Goal: Task Accomplishment & Management: Use online tool/utility

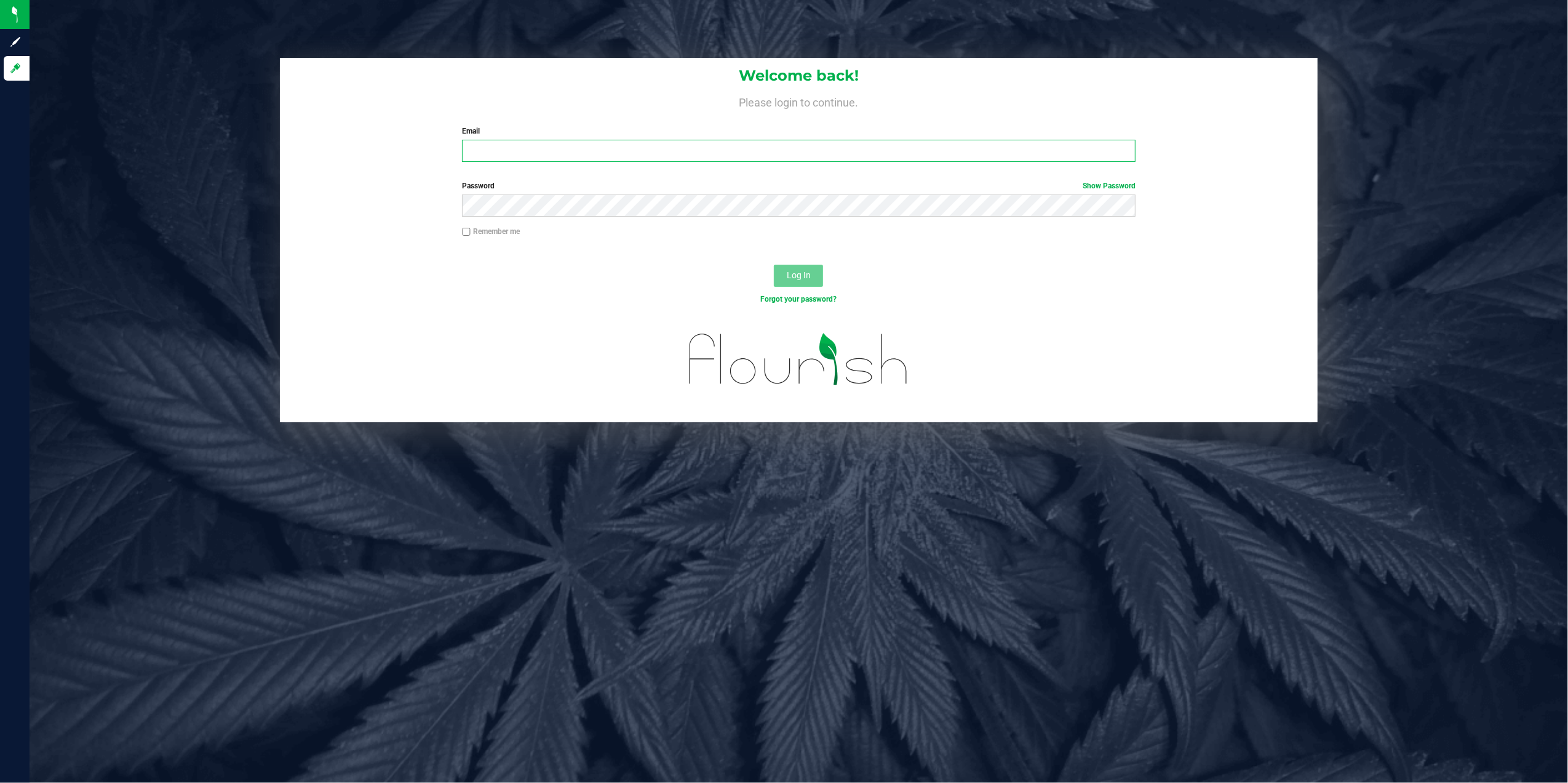
type input "[PERSON_NAME][EMAIL_ADDRESS][PERSON_NAME][DOMAIN_NAME]"
drag, startPoint x: 789, startPoint y: 276, endPoint x: 736, endPoint y: 281, distance: 53.2
click at [790, 276] on span "Log In" at bounding box center [799, 275] width 24 height 10
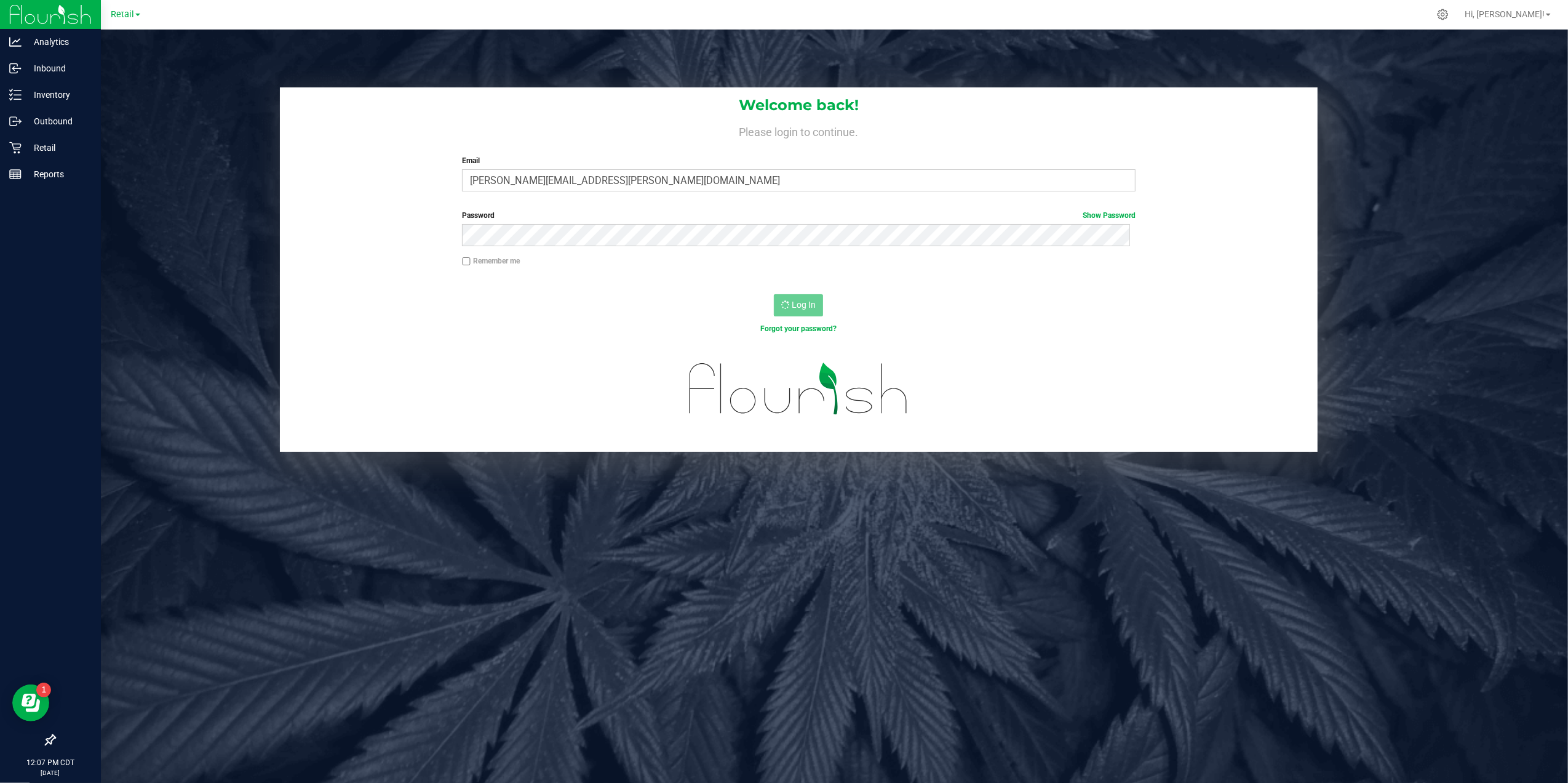
click at [40, 737] on div at bounding box center [50, 740] width 101 height 23
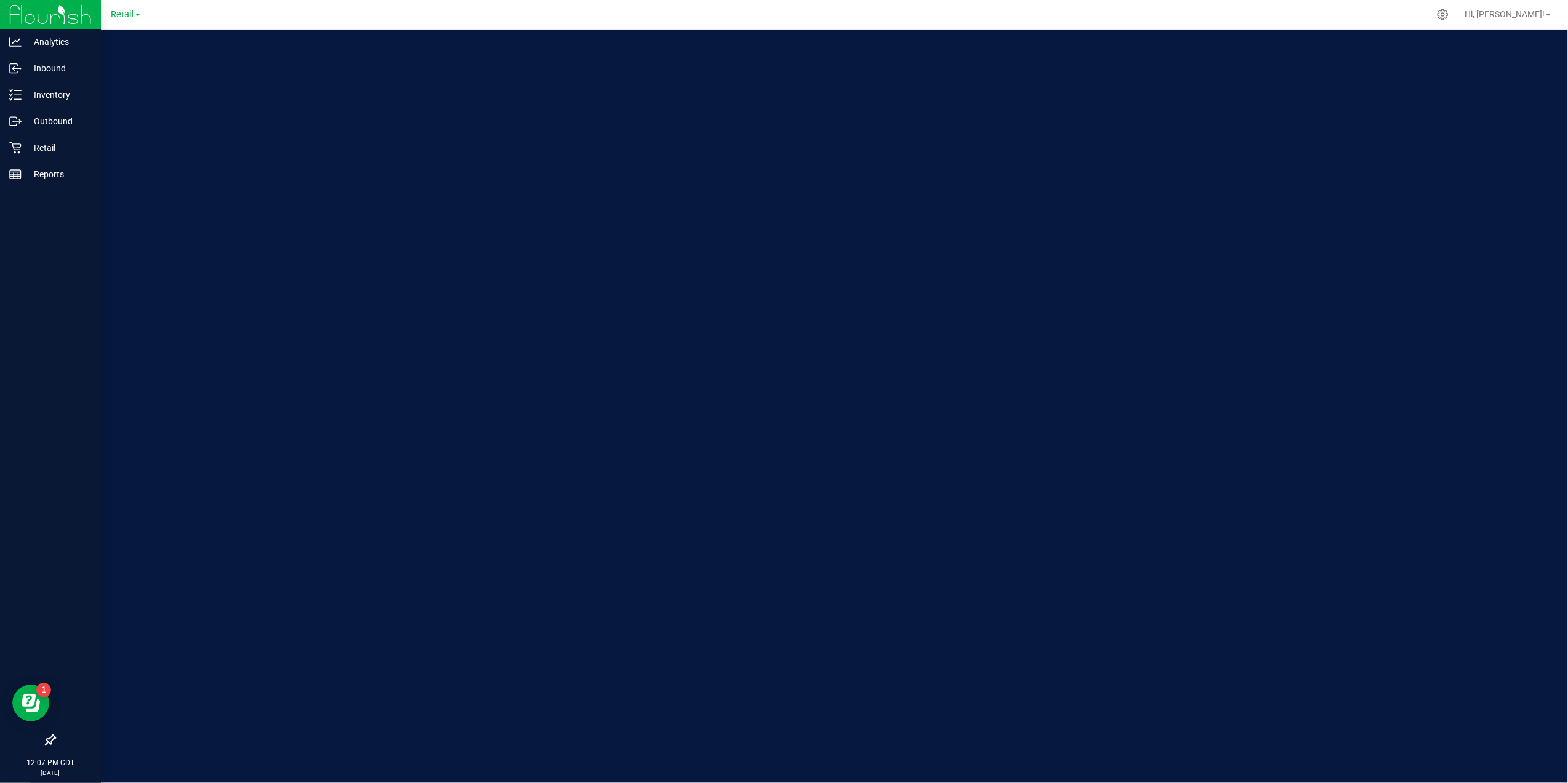
click at [47, 739] on icon at bounding box center [51, 740] width 11 height 11
click at [44, 741] on input "checkbox" at bounding box center [44, 741] width 0 height 0
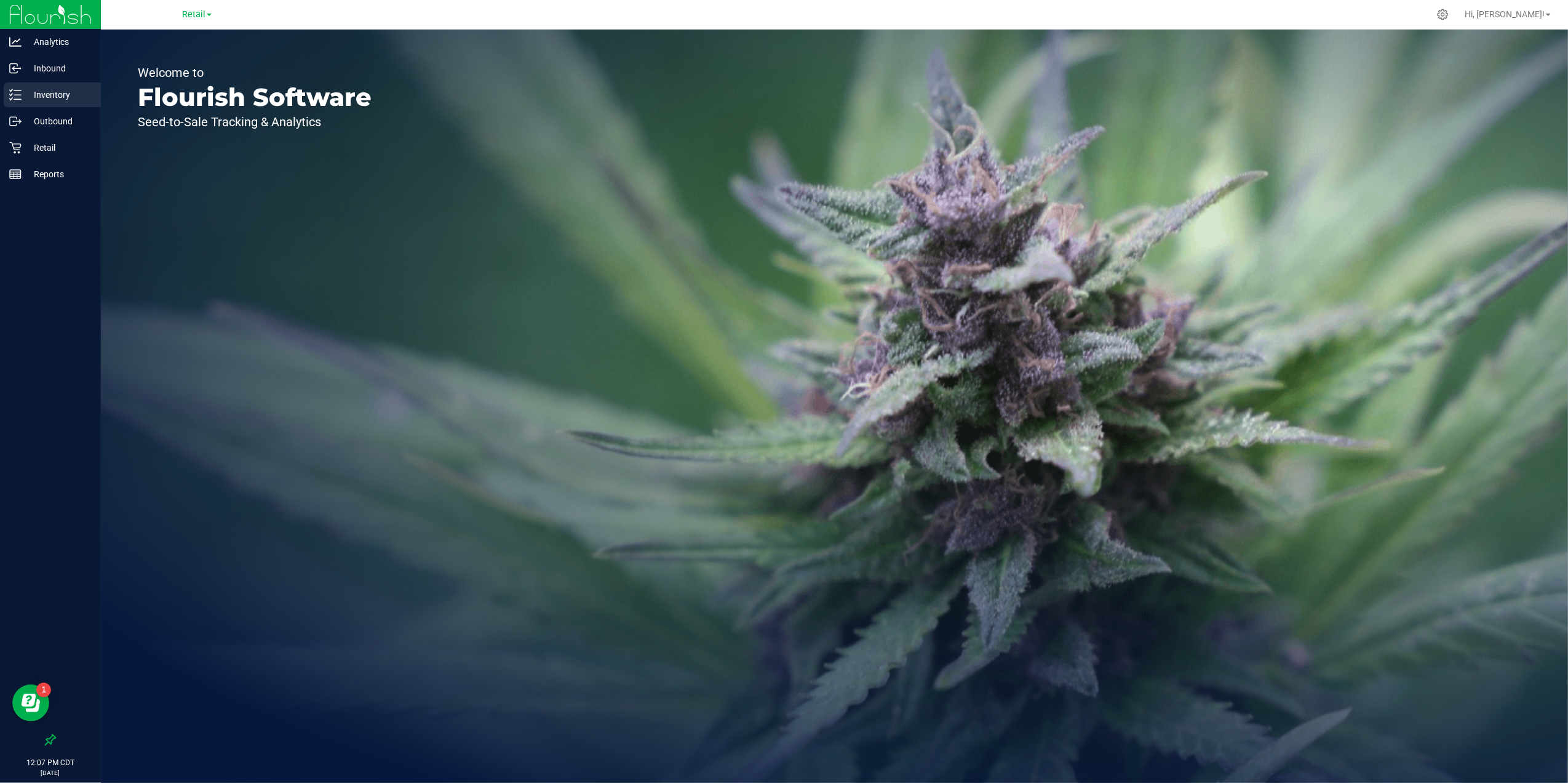
click at [56, 96] on p "Inventory" at bounding box center [58, 95] width 74 height 15
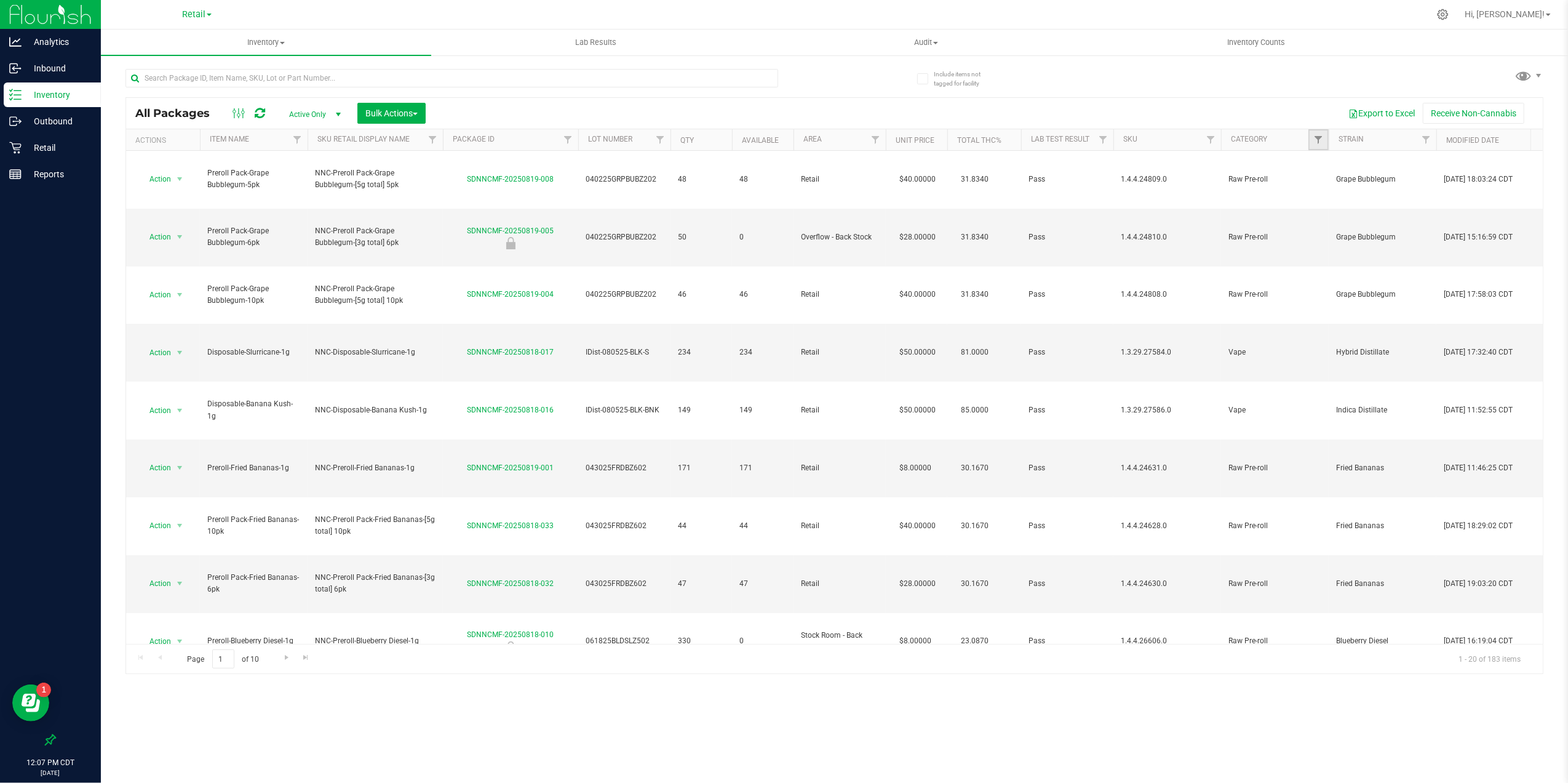
click at [1312, 130] on link "Filter" at bounding box center [1318, 140] width 20 height 21
click at [1360, 239] on span "Concentrate" at bounding box center [1354, 242] width 40 height 7
click at [1329, 239] on input "Concentrate" at bounding box center [1325, 242] width 8 height 8
checkbox input "true"
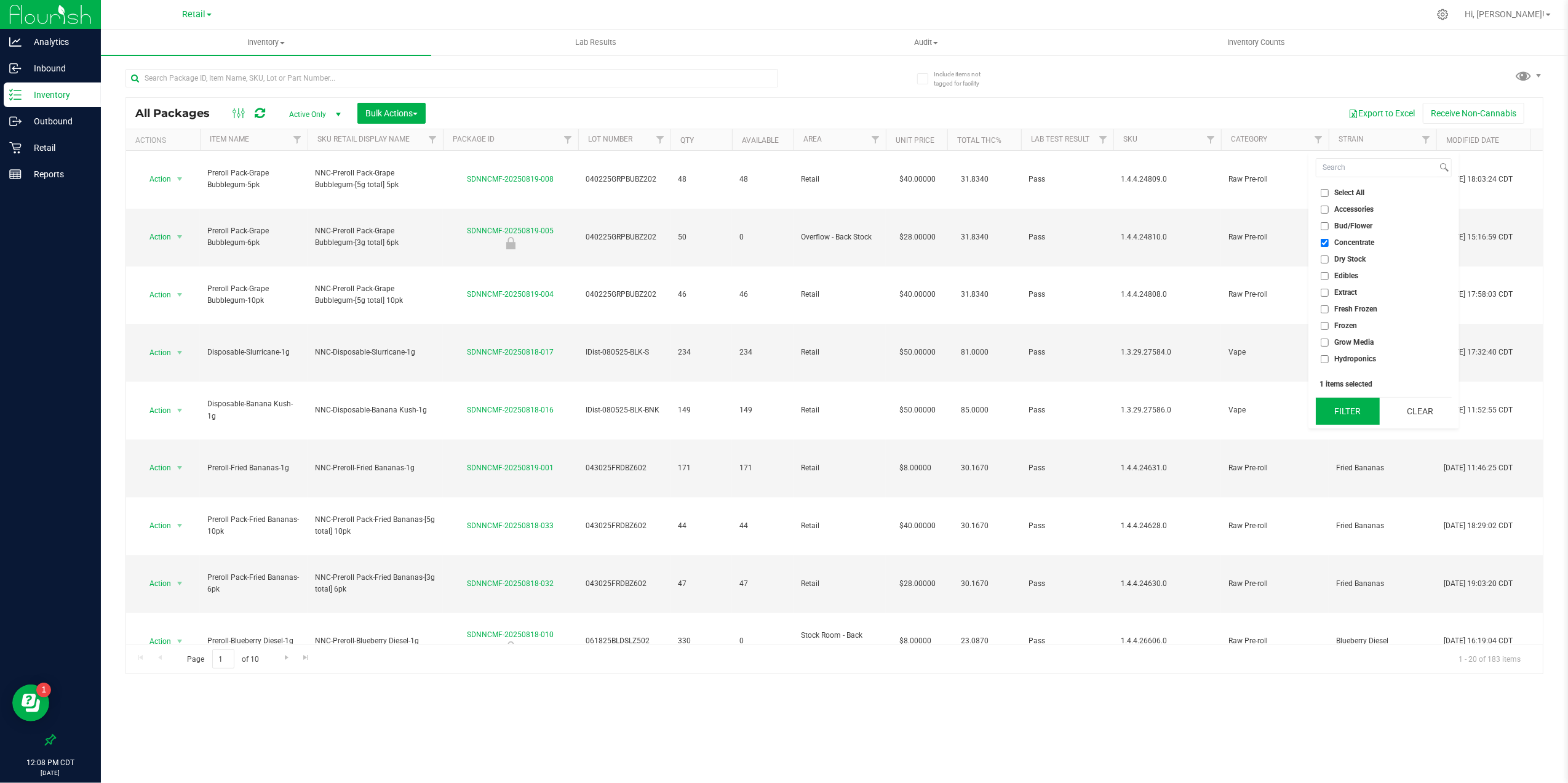
click at [1335, 409] on button "Filter" at bounding box center [1347, 411] width 64 height 27
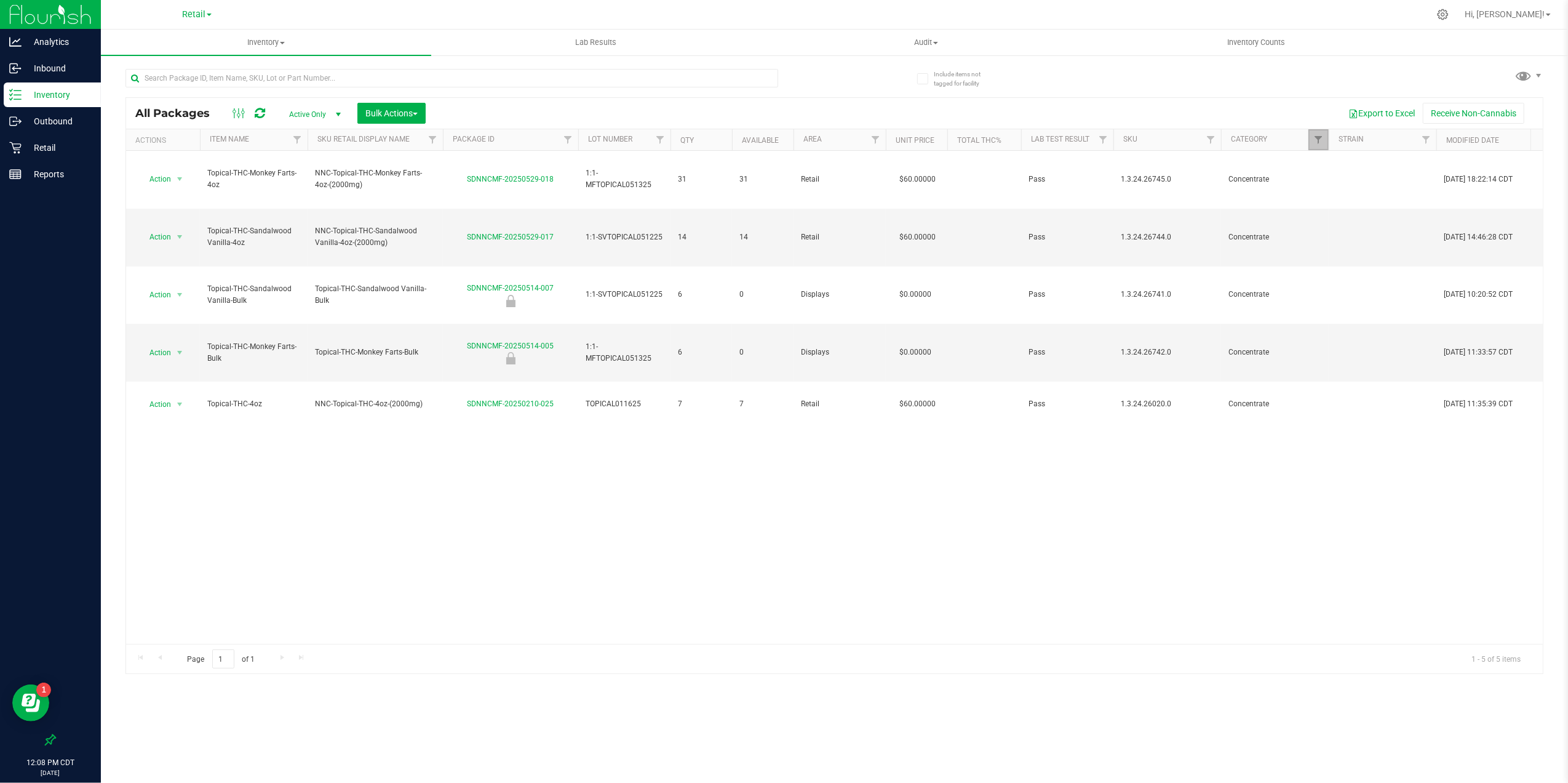
click at [1312, 134] on link "Filter" at bounding box center [1318, 140] width 20 height 21
click at [1352, 289] on span "Extract" at bounding box center [1346, 292] width 23 height 7
click at [1329, 289] on input "Extract" at bounding box center [1325, 292] width 8 height 8
checkbox input "true"
click at [1355, 239] on span "Concentrate" at bounding box center [1354, 242] width 40 height 7
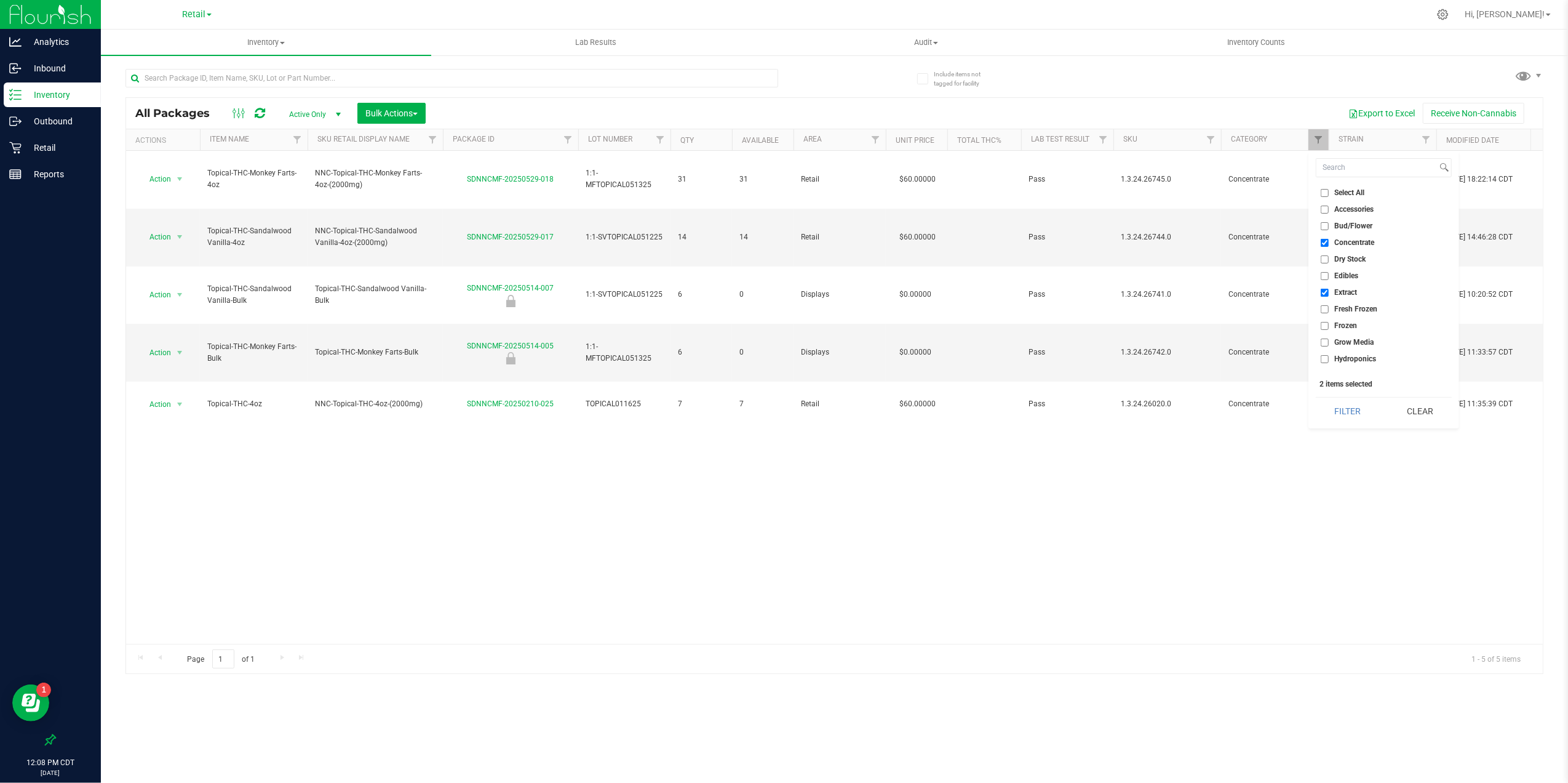
click at [1329, 239] on input "Concentrate" at bounding box center [1325, 242] width 8 height 8
checkbox input "false"
click at [1366, 408] on button "Filter" at bounding box center [1347, 411] width 64 height 27
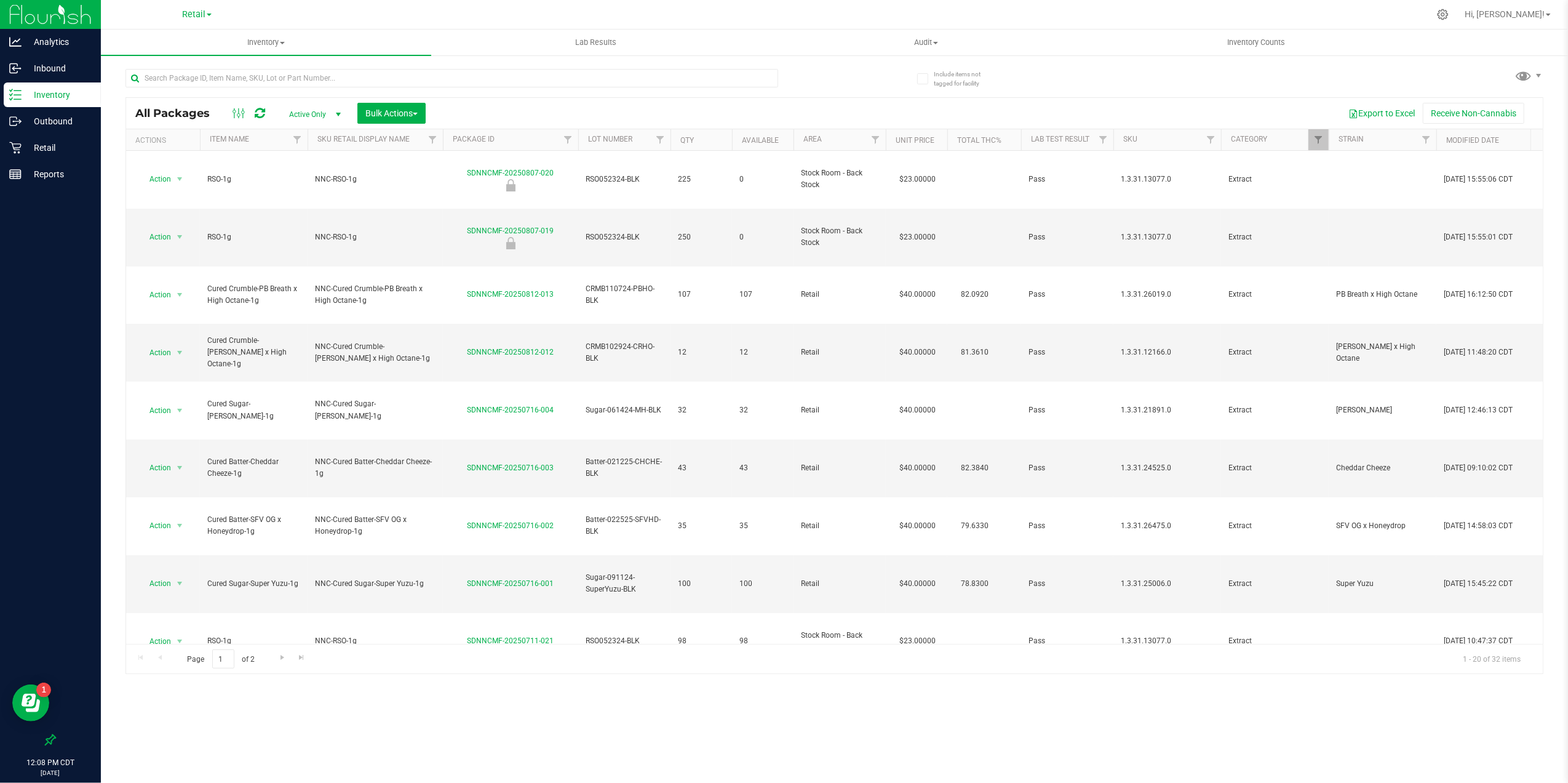
click at [641, 138] on th "Lot Number" at bounding box center [624, 140] width 92 height 22
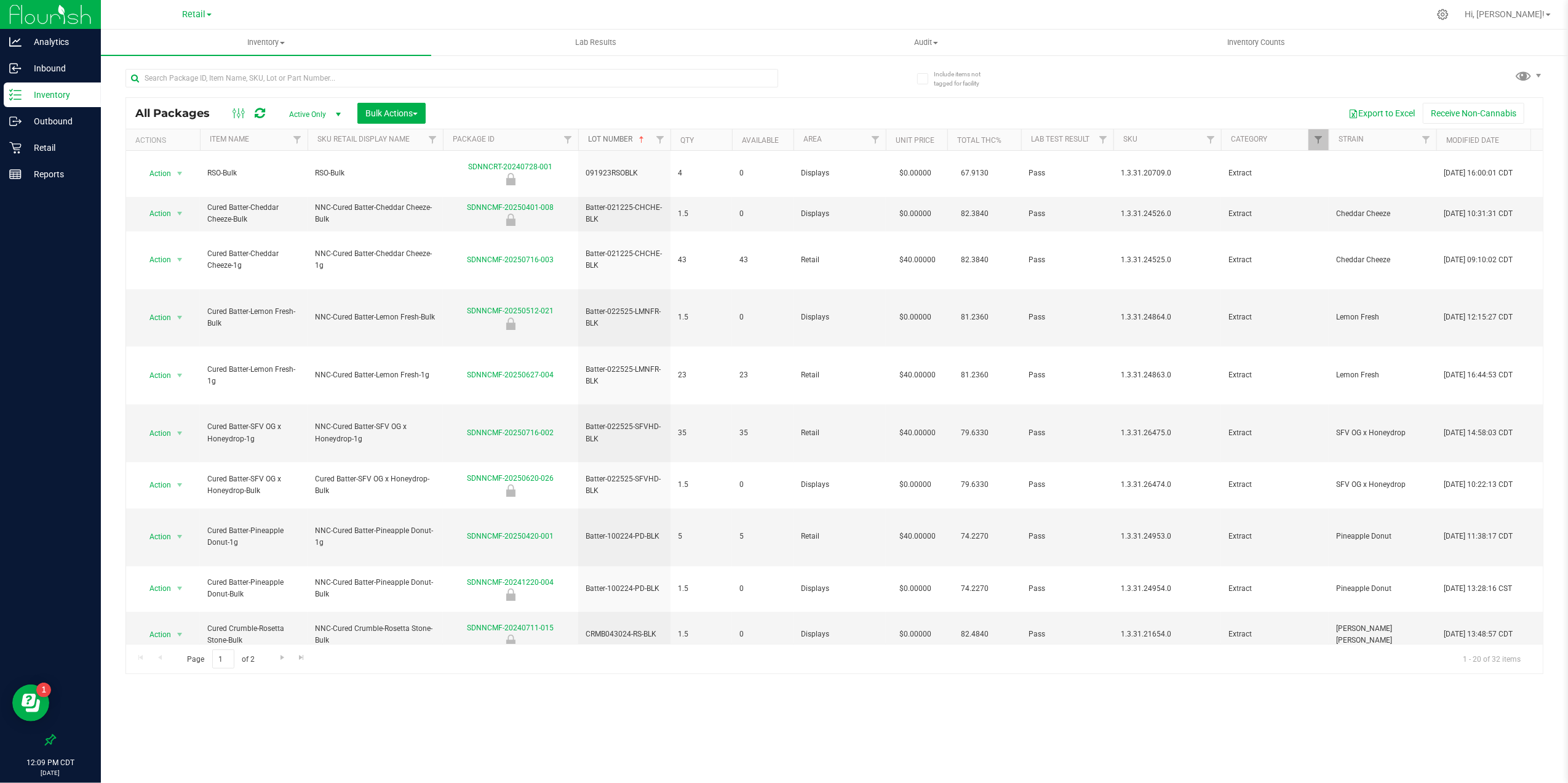
click at [645, 142] on span at bounding box center [642, 140] width 10 height 10
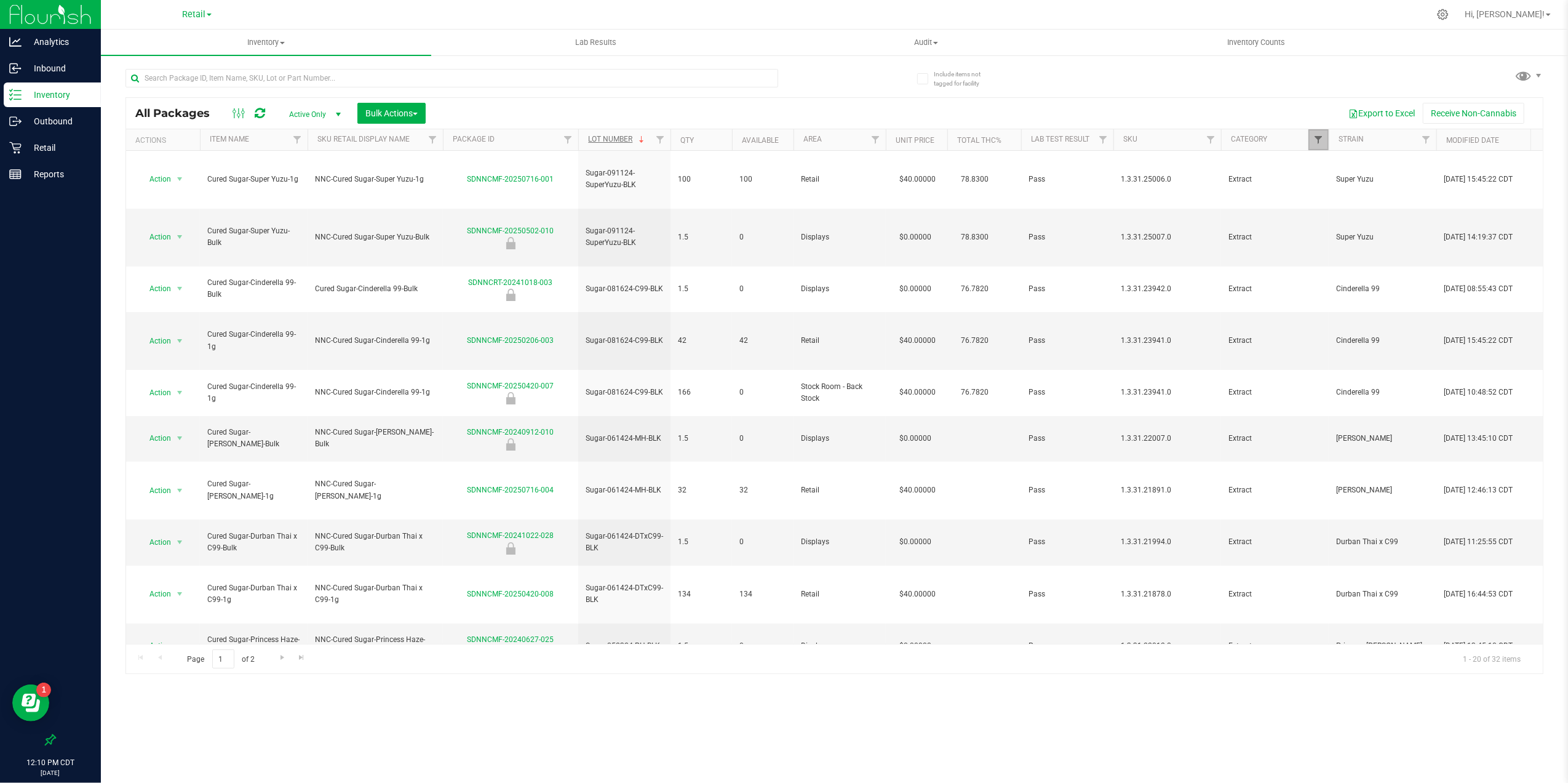
click at [1319, 138] on span "Filter" at bounding box center [1318, 140] width 10 height 10
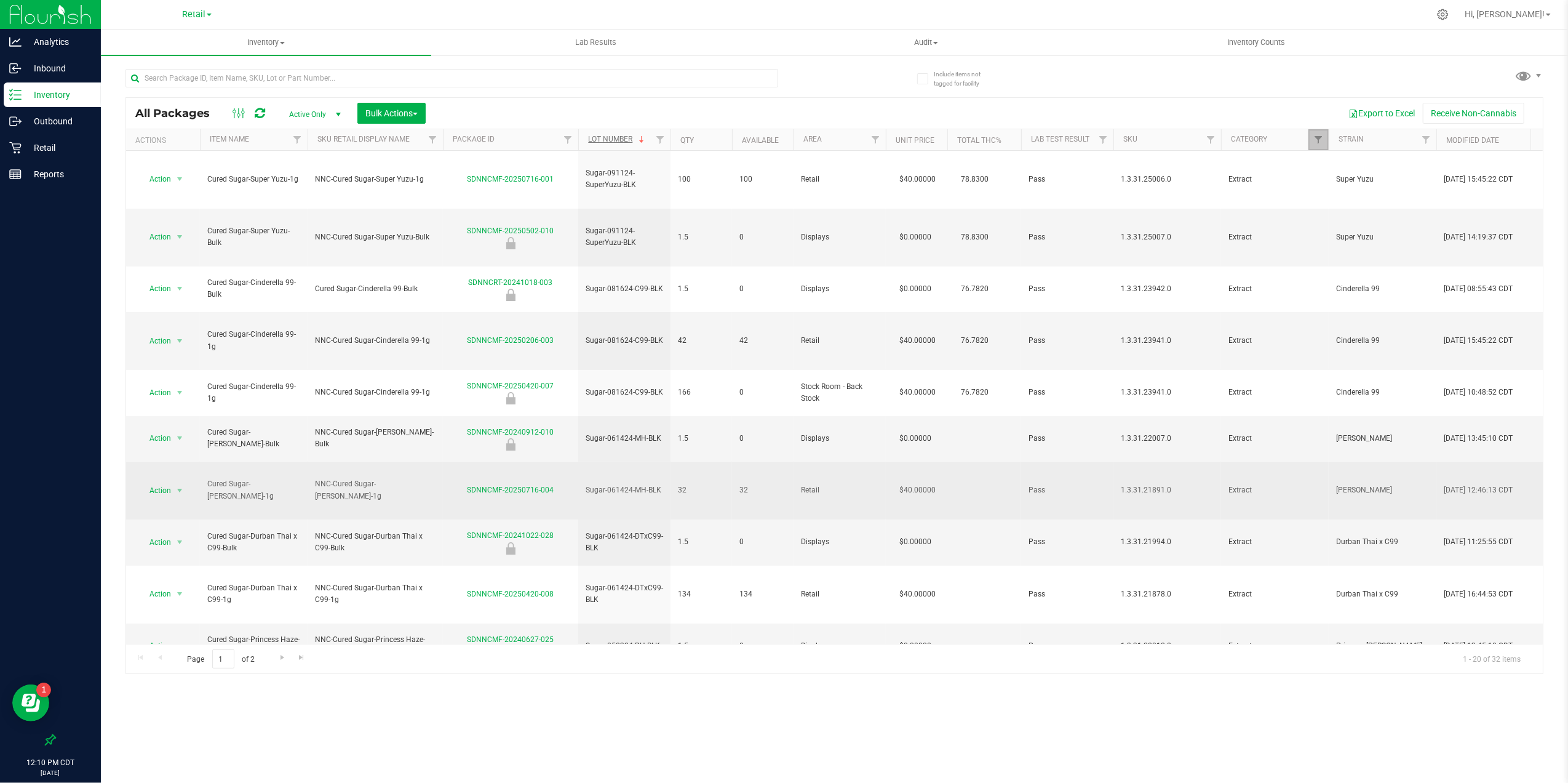
scroll to position [205, 0]
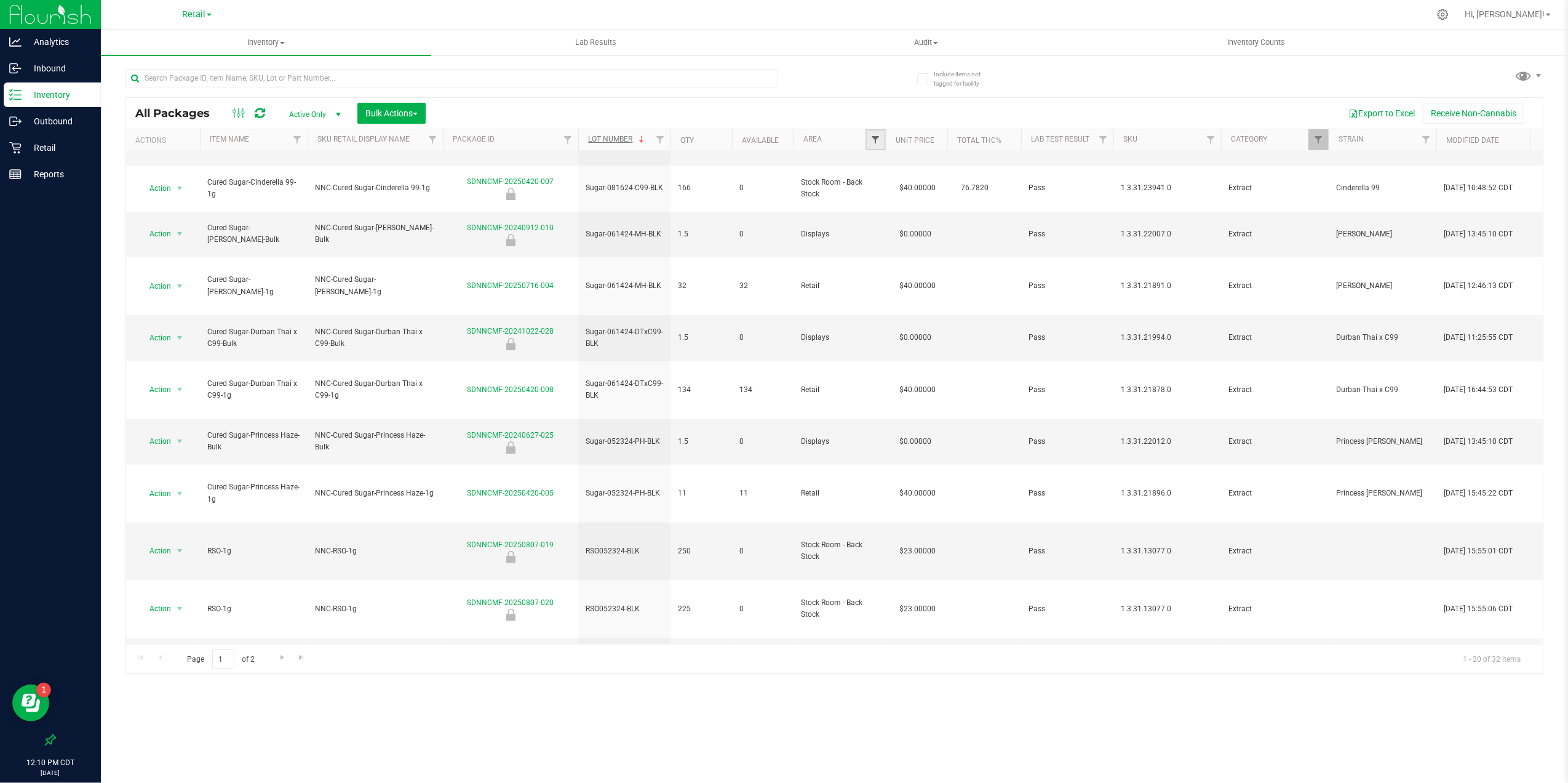
click at [879, 141] on span "Filter" at bounding box center [875, 140] width 10 height 10
click at [892, 292] on span "Retail" at bounding box center [901, 292] width 19 height 7
click at [886, 292] on input "Retail" at bounding box center [882, 292] width 8 height 8
checkbox input "true"
click at [933, 308] on span "Stock Room - Back Stock" at bounding box center [933, 309] width 83 height 7
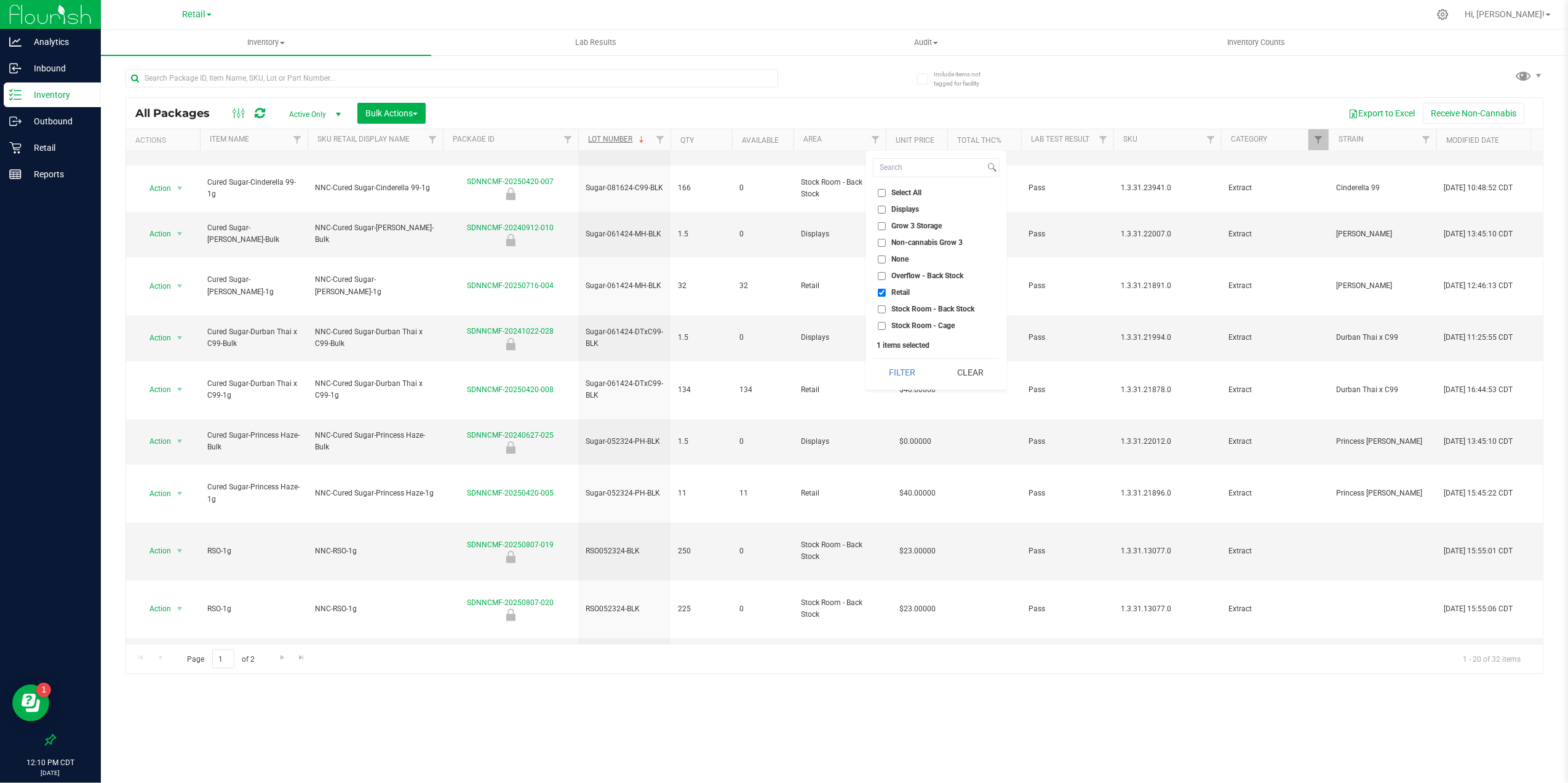
click at [886, 308] on input "Stock Room - Back Stock" at bounding box center [882, 309] width 8 height 8
checkbox input "true"
click at [926, 375] on button "Filter" at bounding box center [903, 373] width 59 height 27
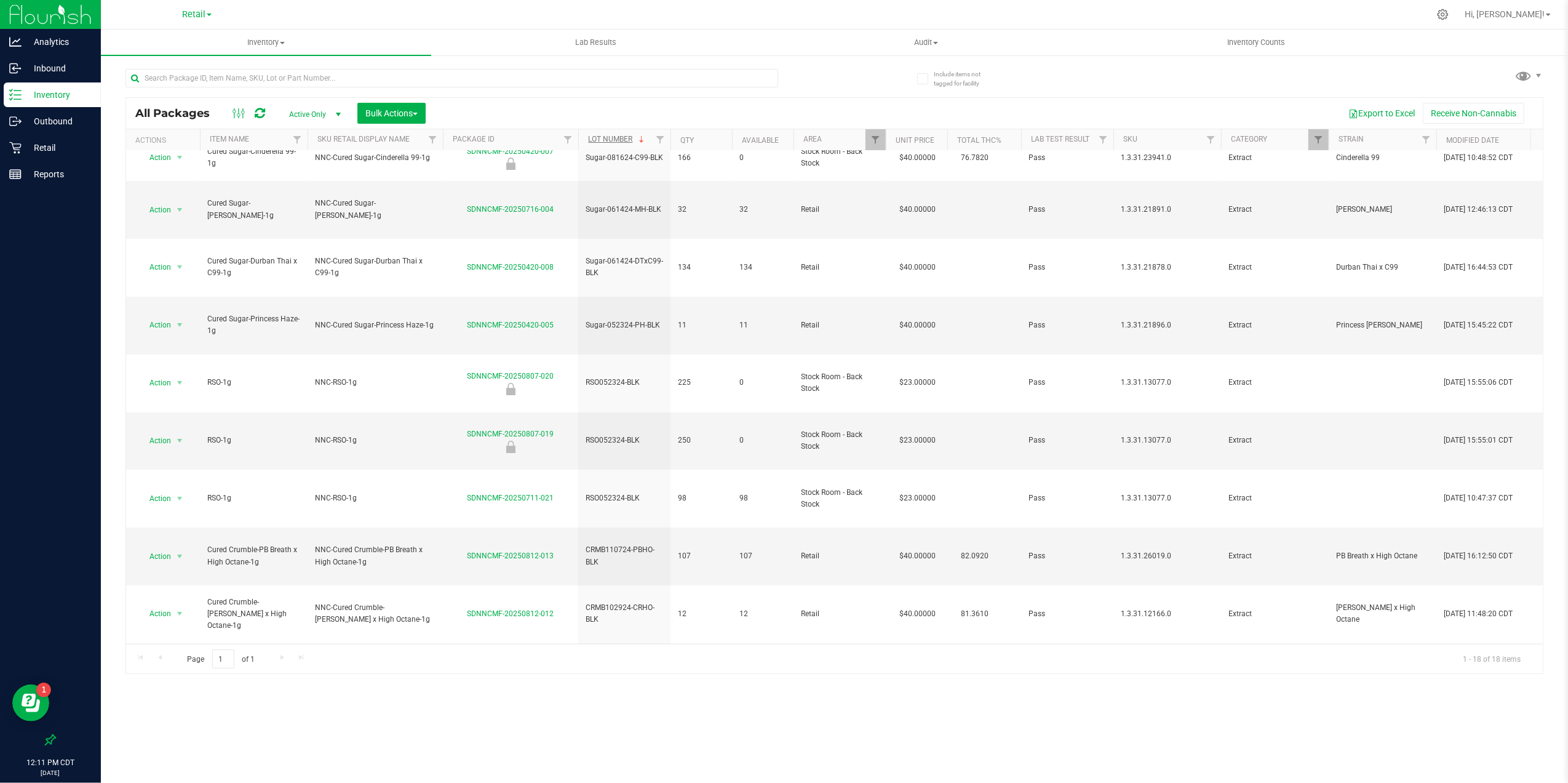
scroll to position [132, 0]
click at [1368, 111] on button "Export to Excel" at bounding box center [1381, 113] width 82 height 21
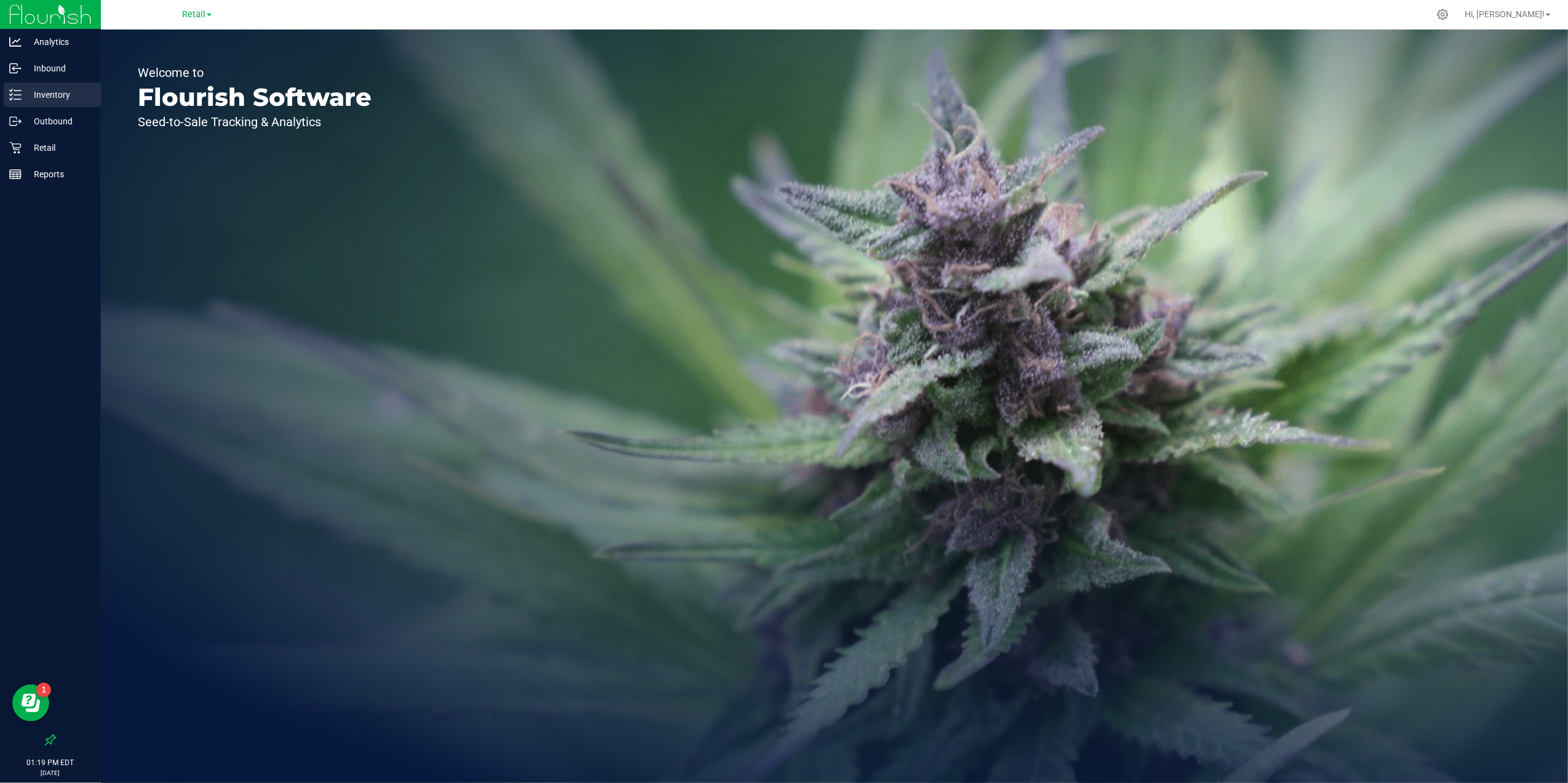
click at [60, 98] on p "Inventory" at bounding box center [58, 95] width 74 height 15
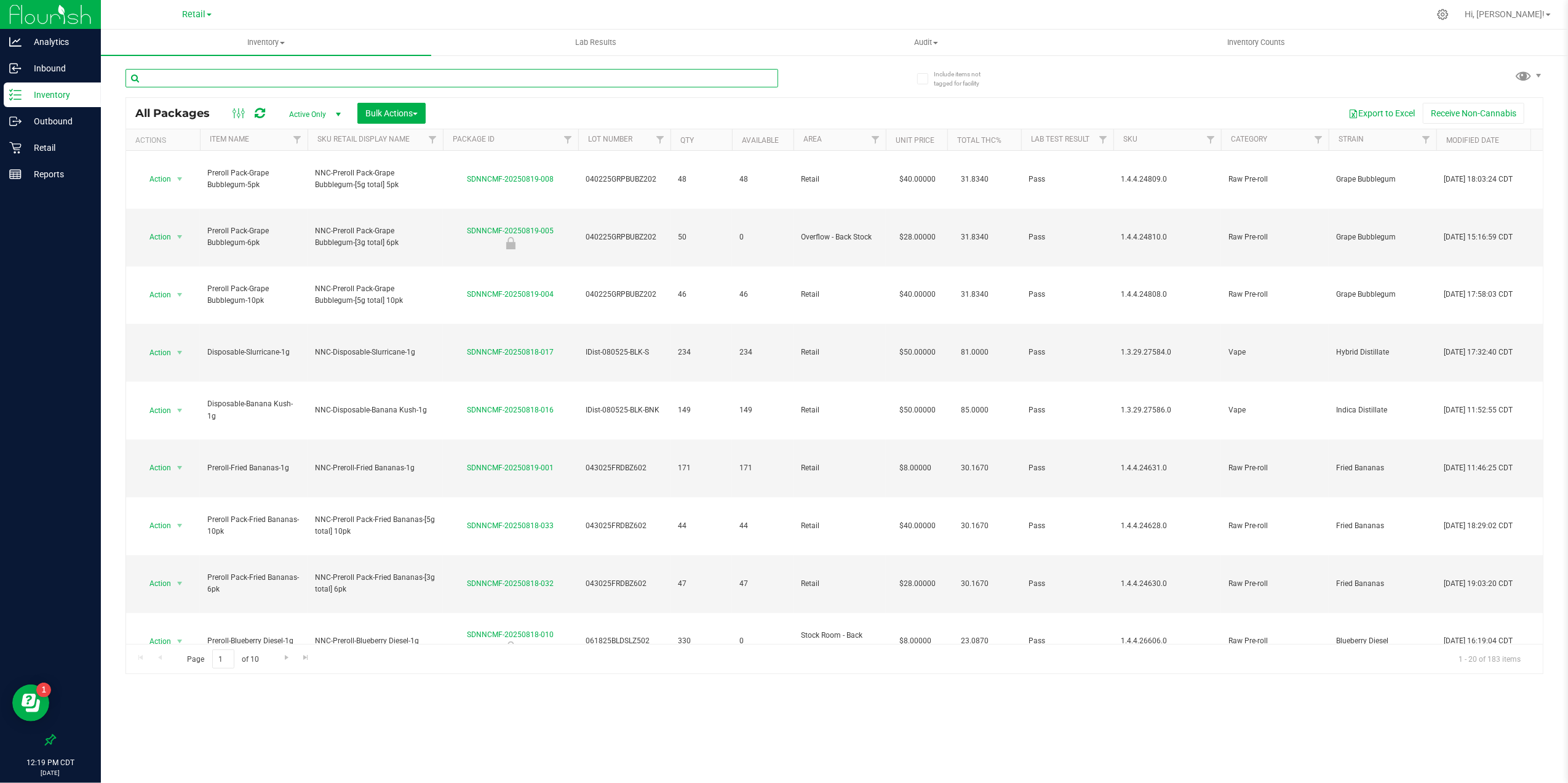
click at [271, 77] on input "text" at bounding box center [452, 78] width 653 height 19
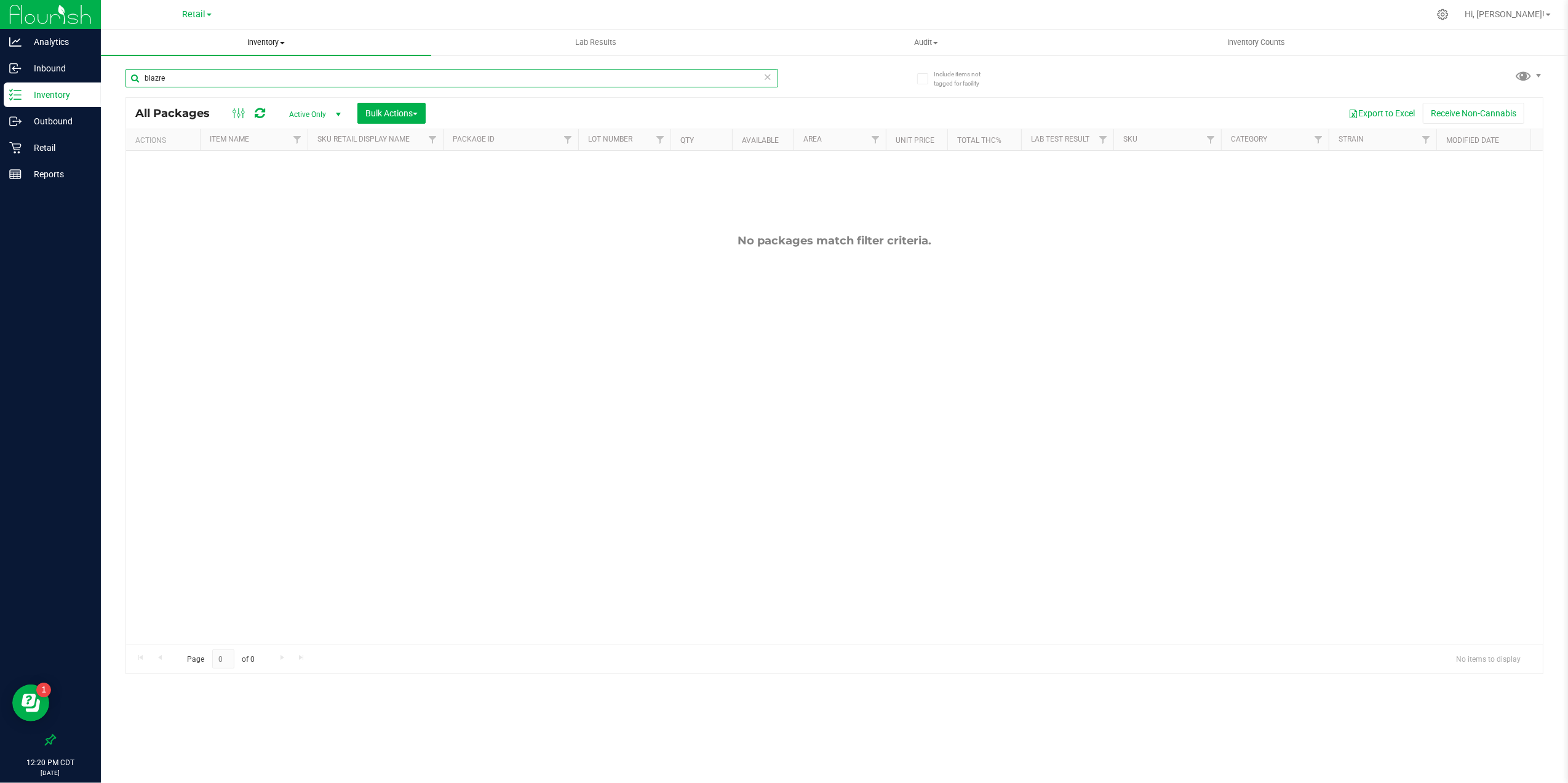
type input "blazre"
click at [273, 43] on span "Inventory" at bounding box center [266, 43] width 331 height 11
click at [261, 87] on li "All inventory" at bounding box center [266, 89] width 331 height 15
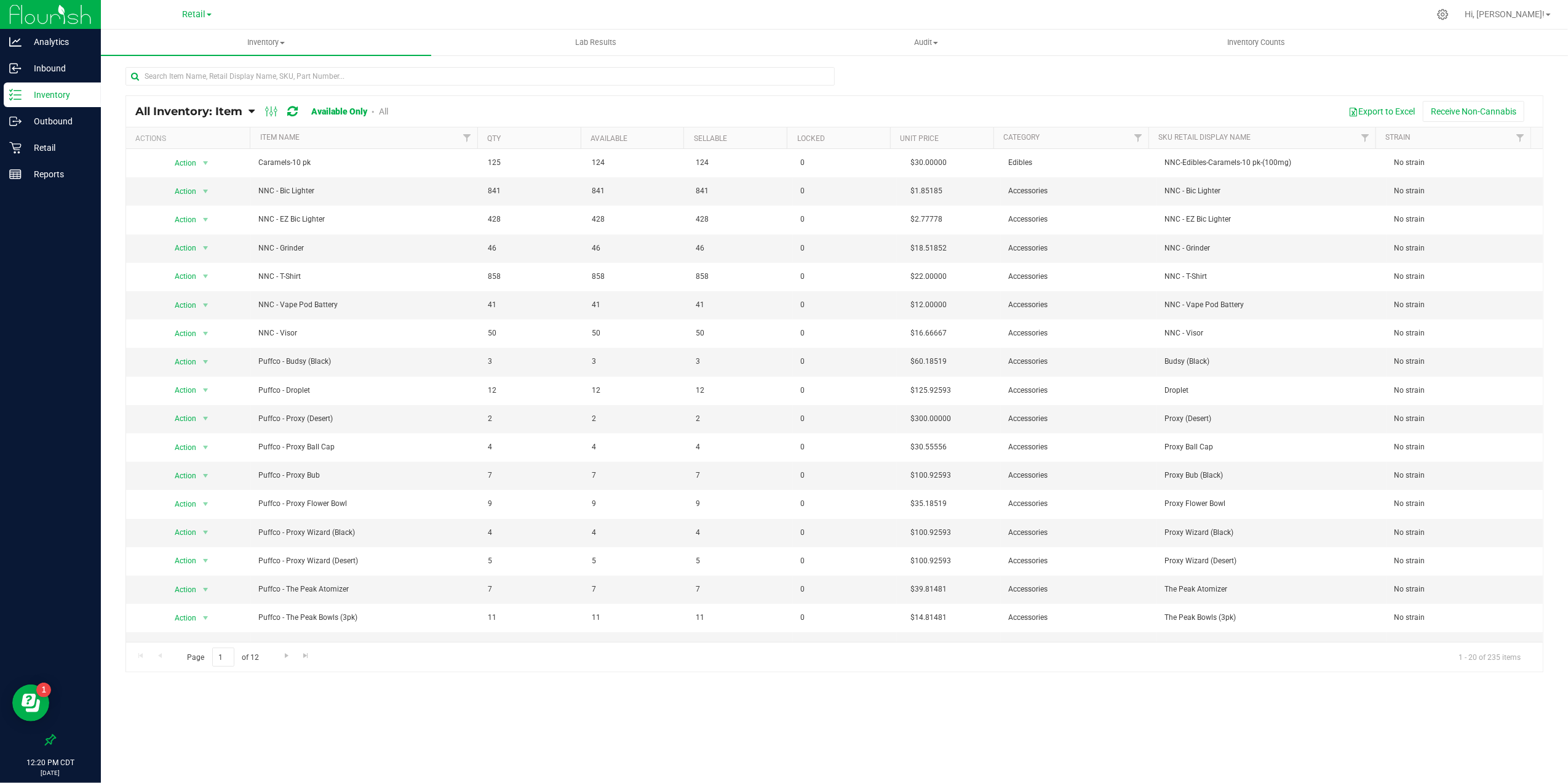
click at [1123, 138] on th "Category" at bounding box center [1071, 138] width 155 height 22
click at [1133, 137] on div at bounding box center [834, 383] width 1417 height 575
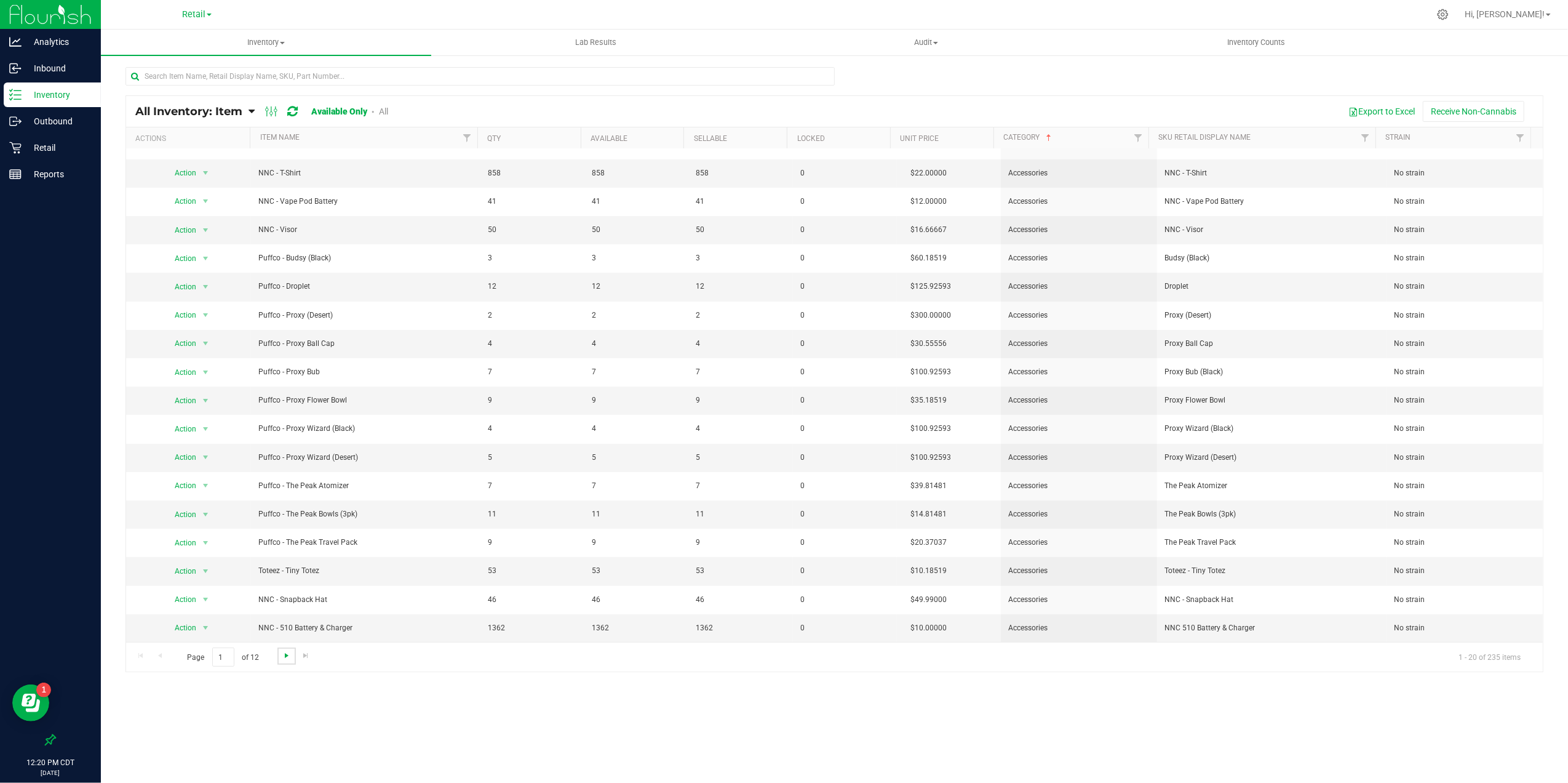
click at [287, 658] on span "Go to the next page" at bounding box center [287, 656] width 10 height 10
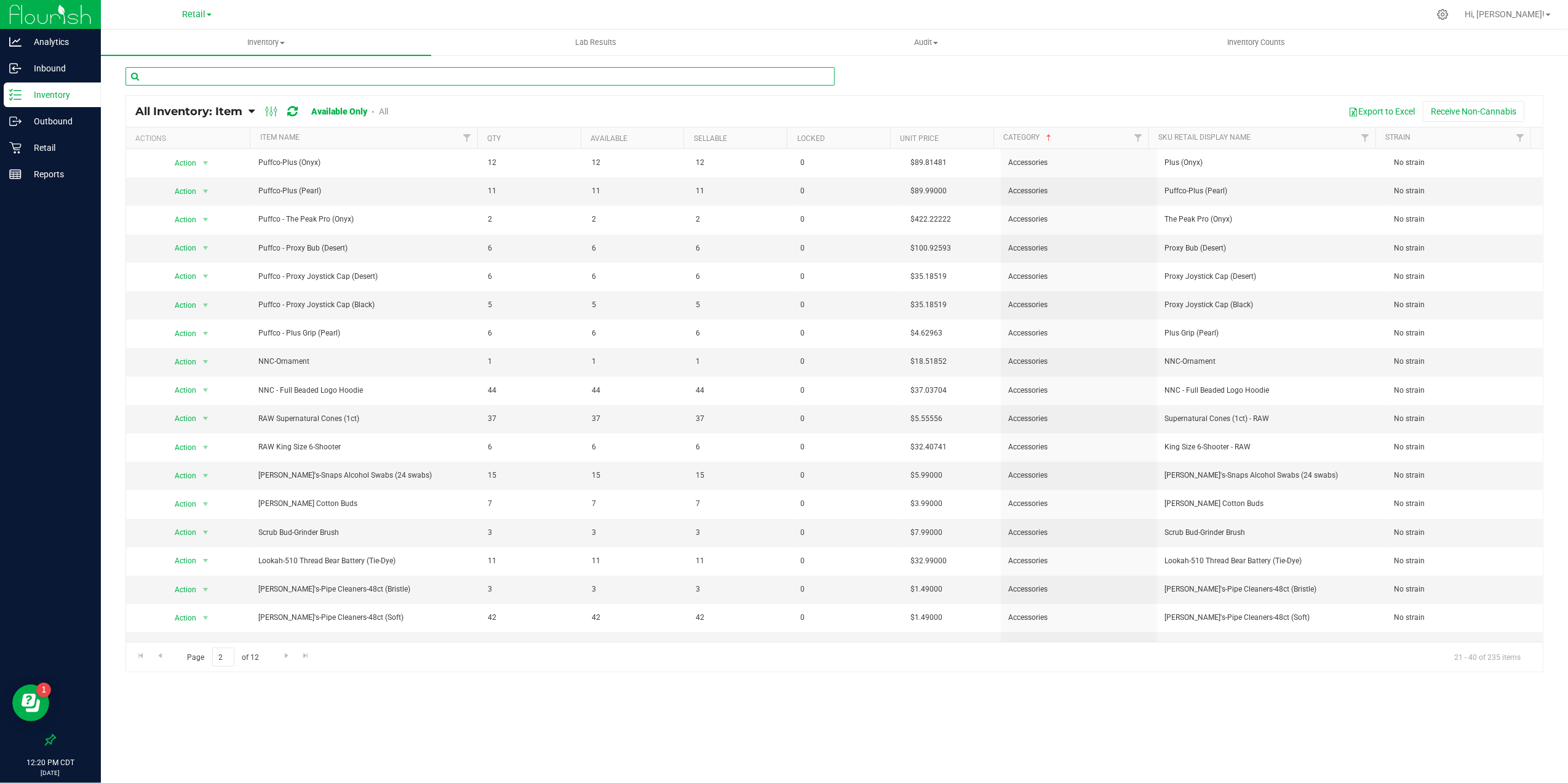
click at [303, 72] on input "text" at bounding box center [480, 77] width 709 height 19
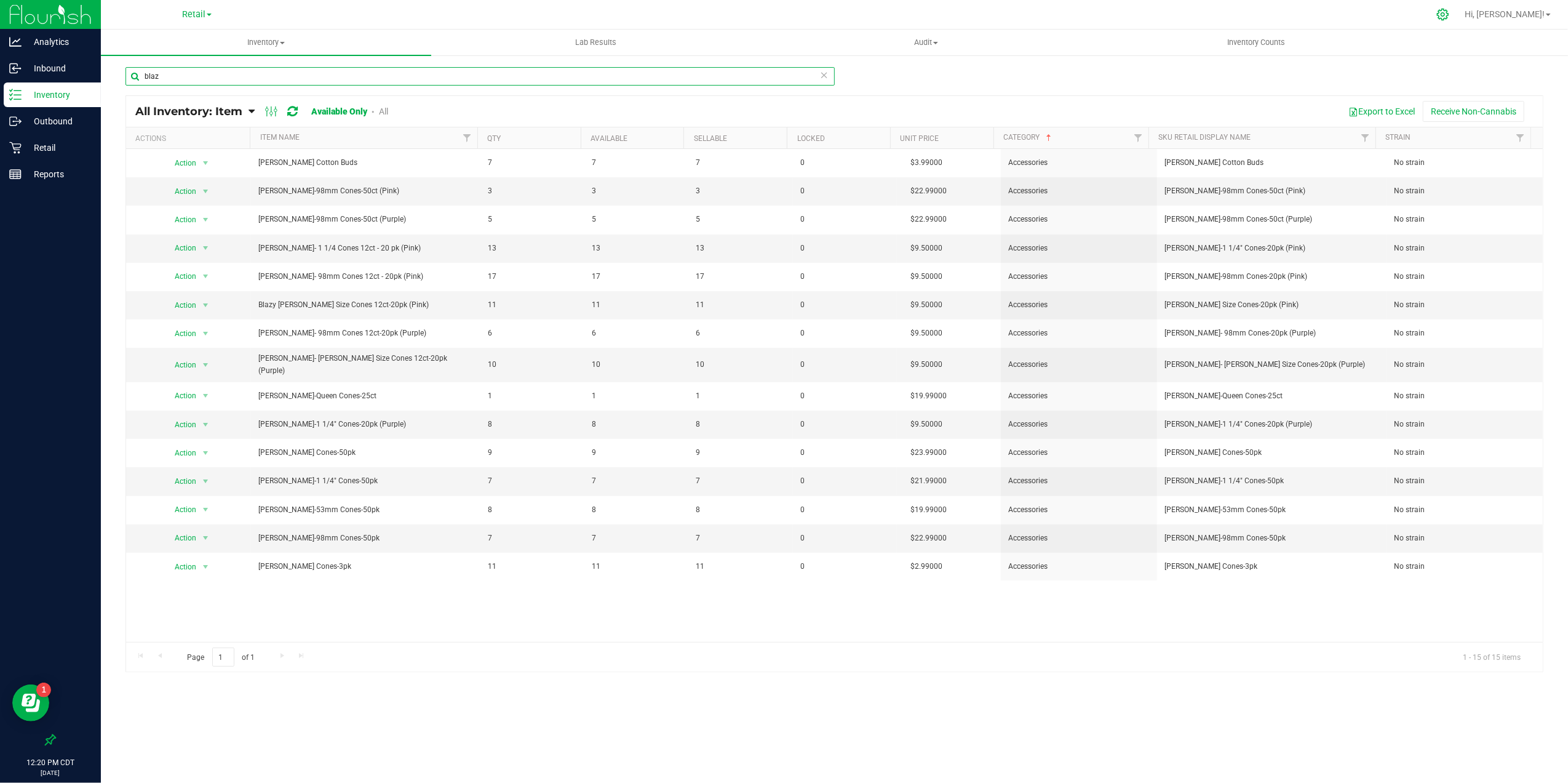
type input "blaz"
click at [1449, 17] on icon at bounding box center [1443, 14] width 13 height 13
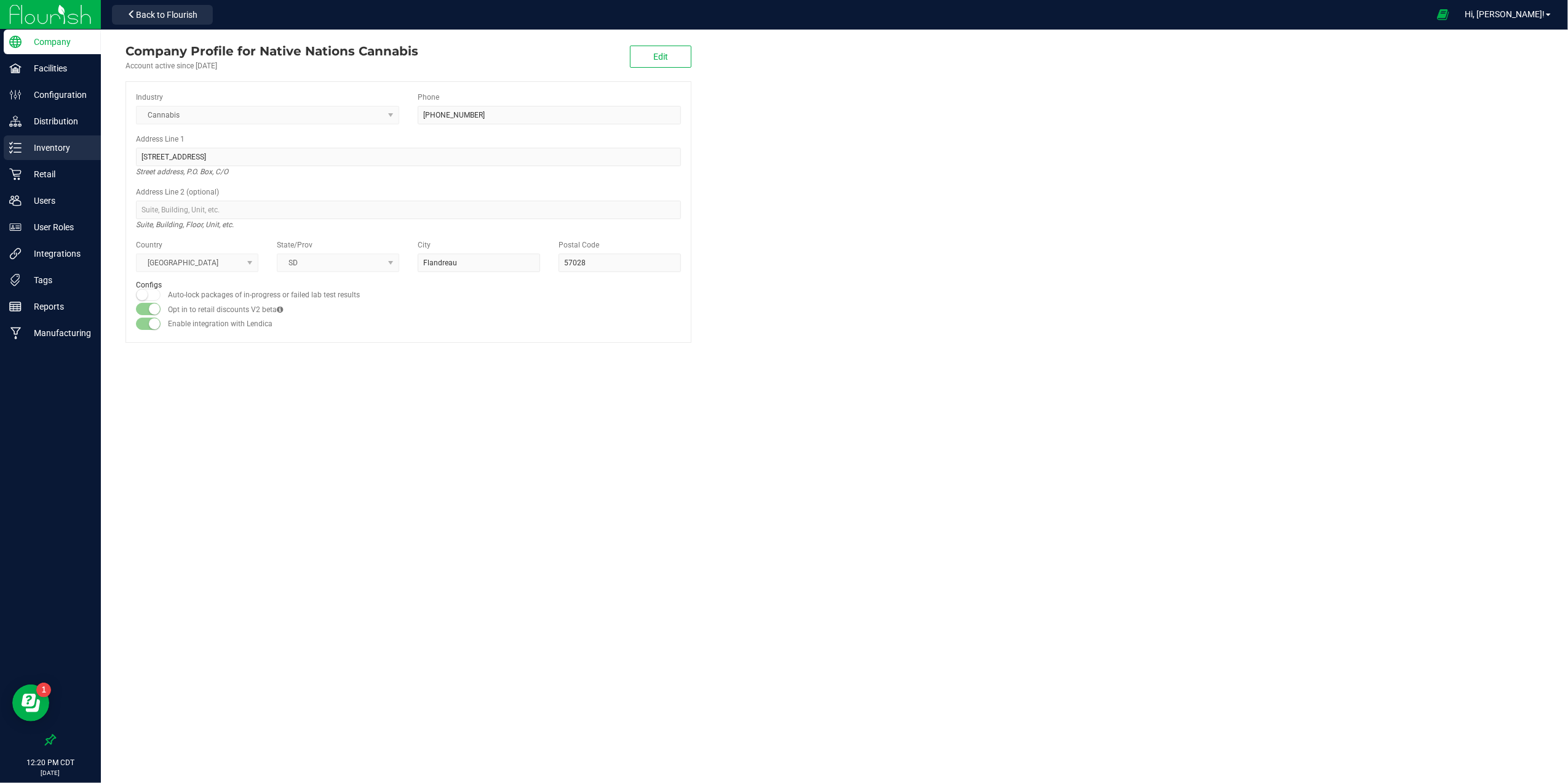
click at [62, 148] on p "Inventory" at bounding box center [58, 148] width 74 height 15
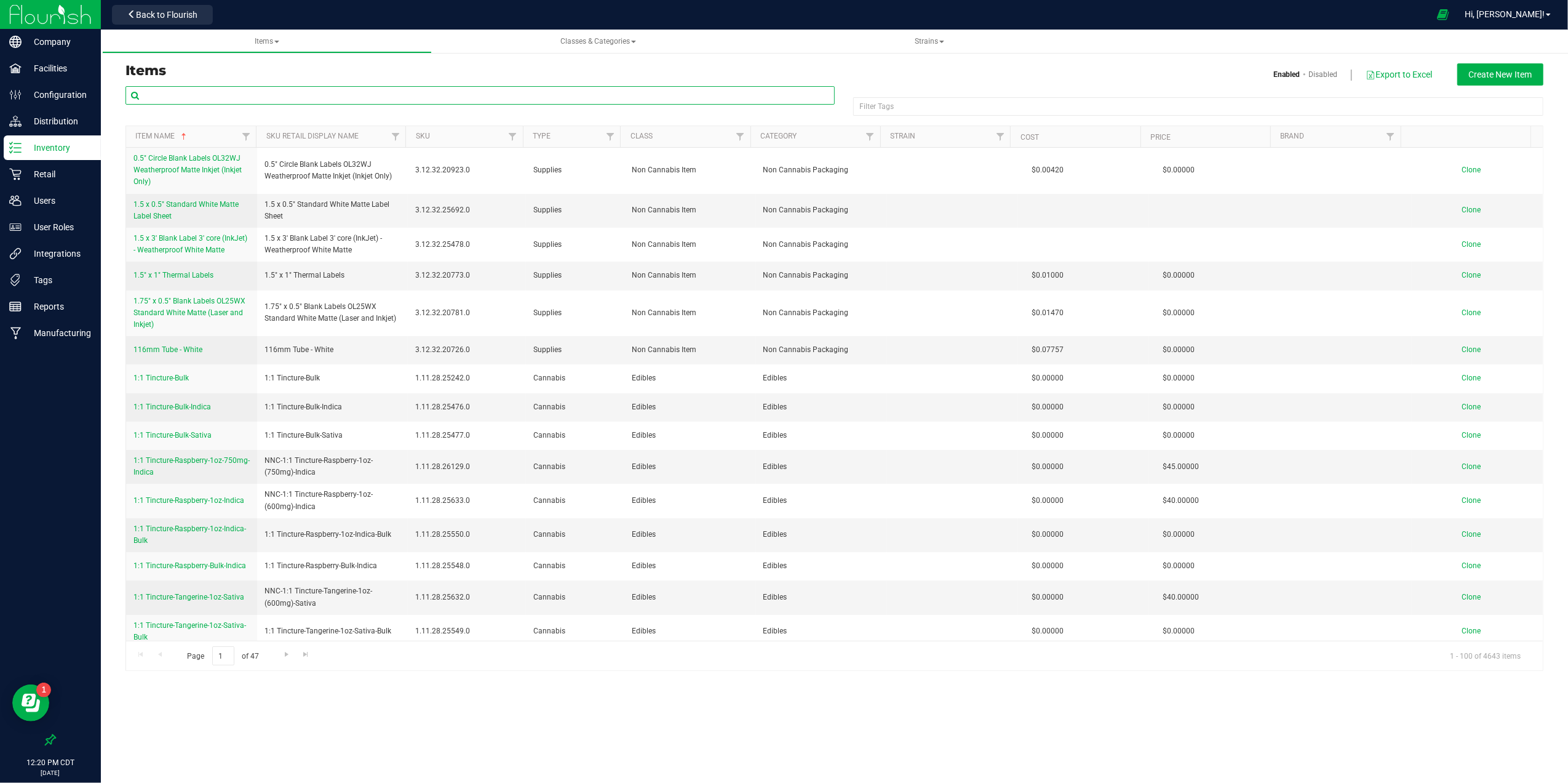
click at [188, 93] on input "text" at bounding box center [480, 95] width 709 height 19
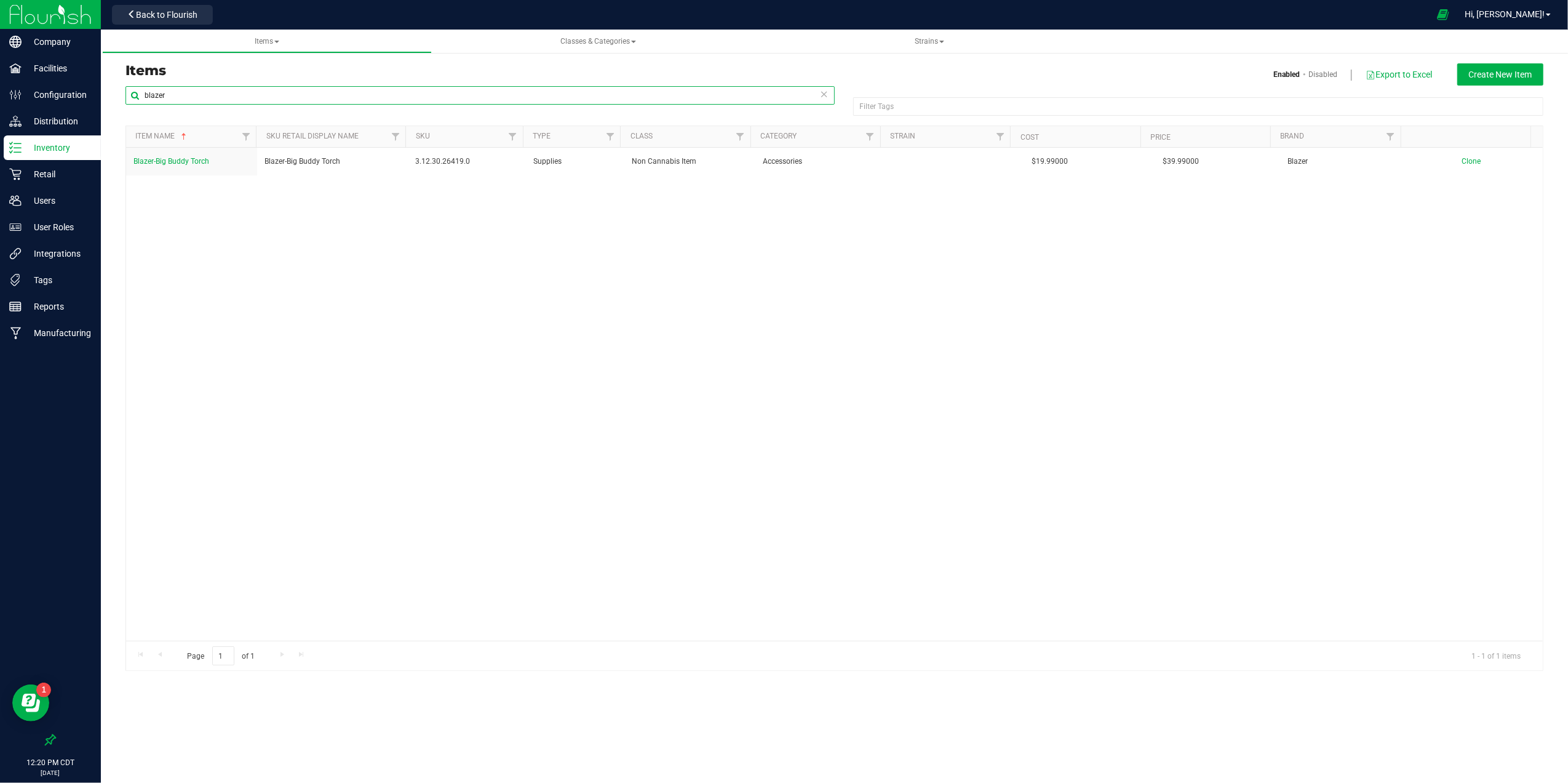
drag, startPoint x: 206, startPoint y: 93, endPoint x: 117, endPoint y: 88, distance: 89.1
click at [117, 88] on div "blazer Filter Tags Filter Tags Item Name Sku Retail Display Name SKU Type Class…" at bounding box center [834, 378] width 1436 height 585
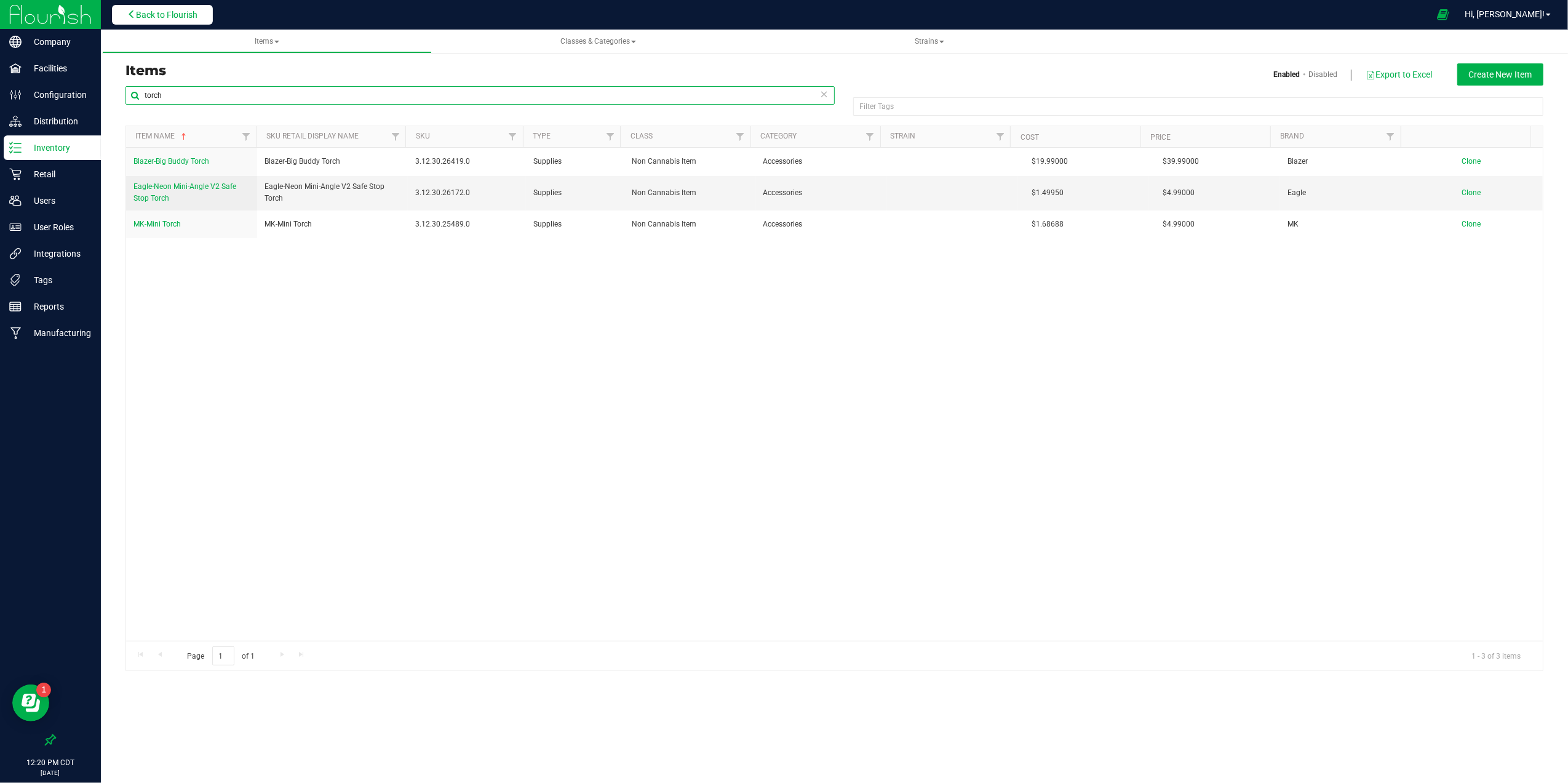
type input "torch"
click at [173, 12] on span "Back to Flourish" at bounding box center [167, 15] width 62 height 10
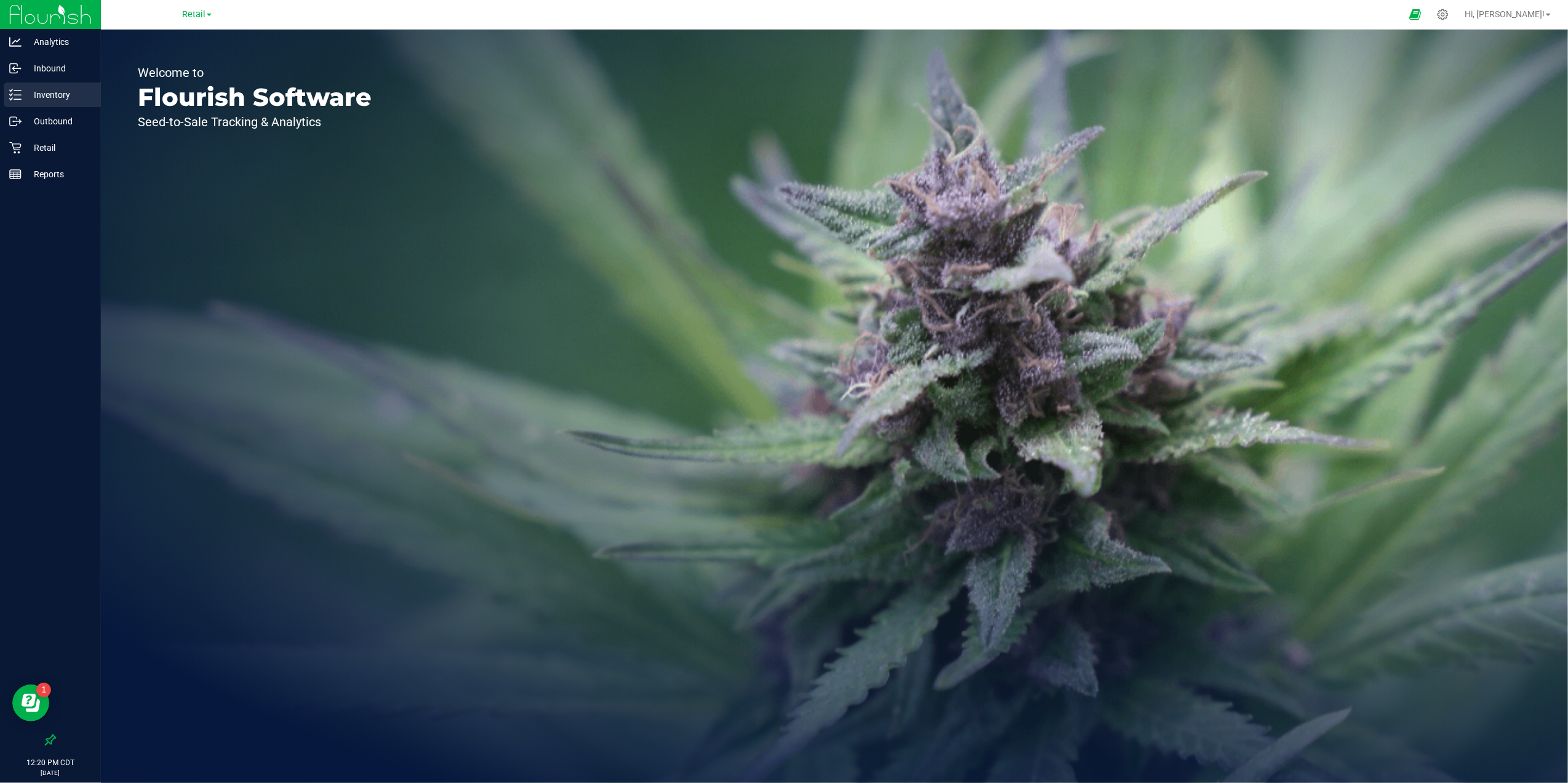
click at [37, 87] on p "Inventory" at bounding box center [58, 95] width 74 height 15
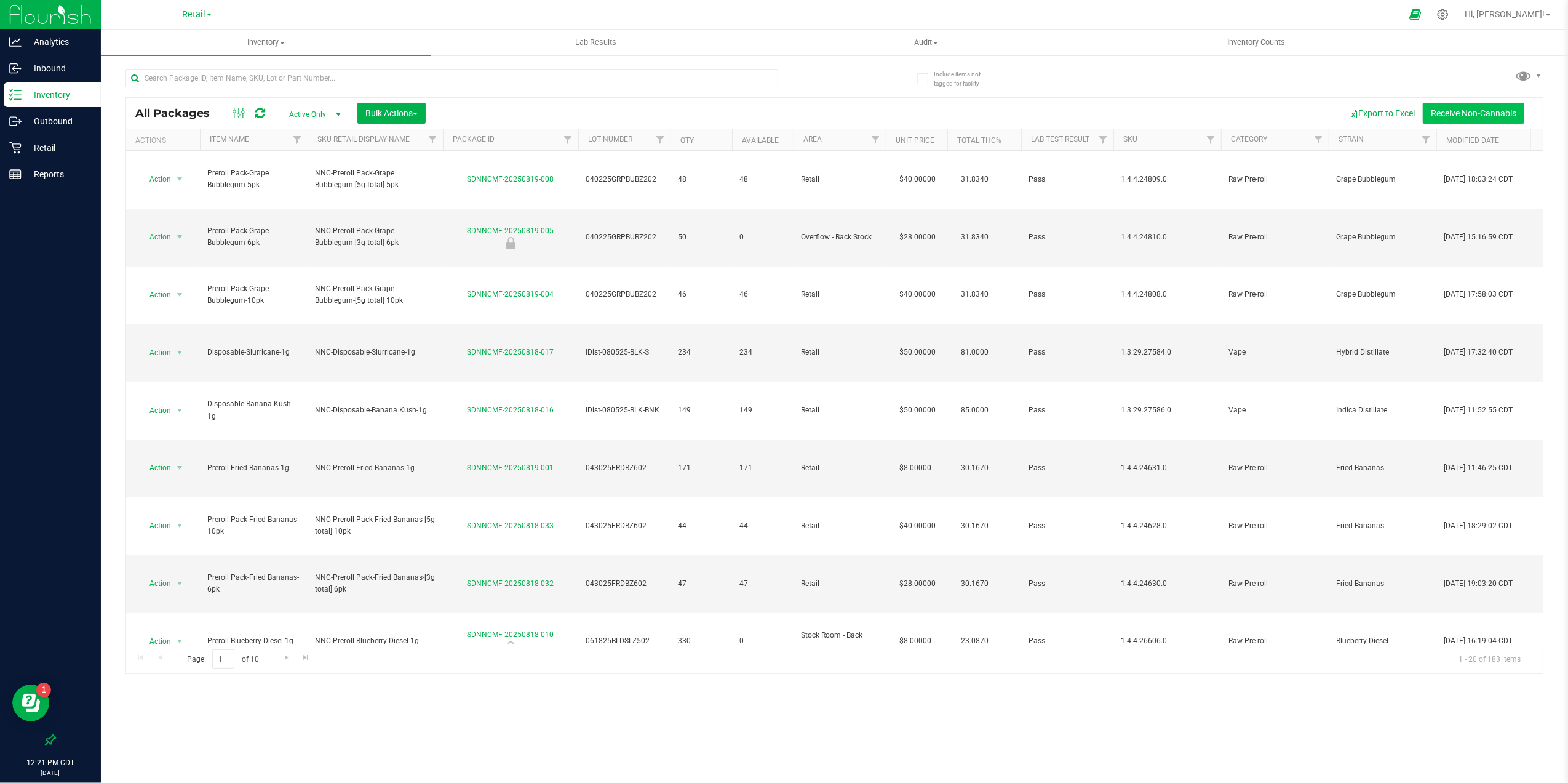
click at [1454, 121] on button "Receive Non-Cannabis" at bounding box center [1473, 113] width 101 height 21
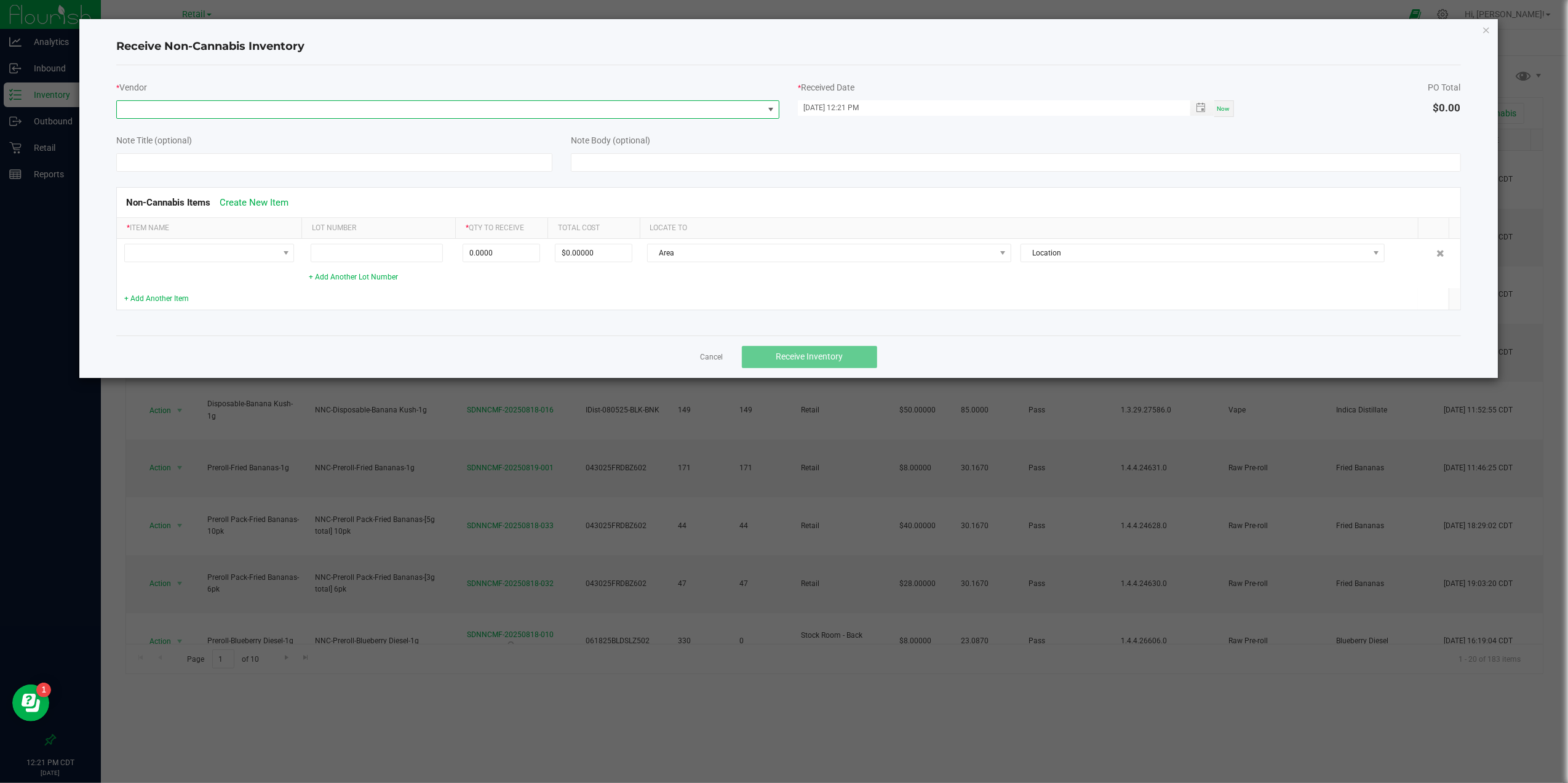
click at [234, 111] on span at bounding box center [440, 109] width 647 height 17
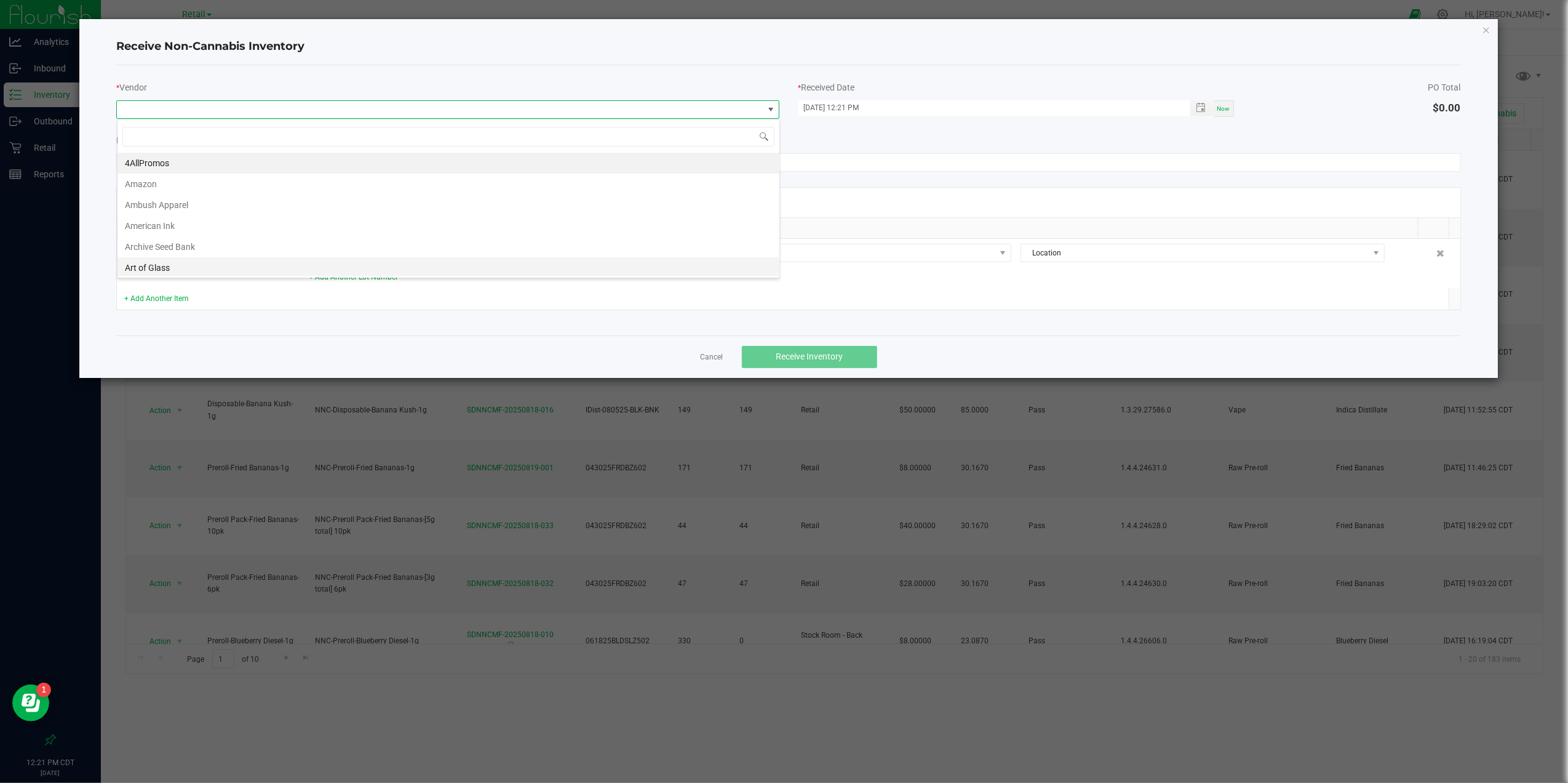
click at [213, 269] on li "Art of Glass" at bounding box center [448, 268] width 662 height 21
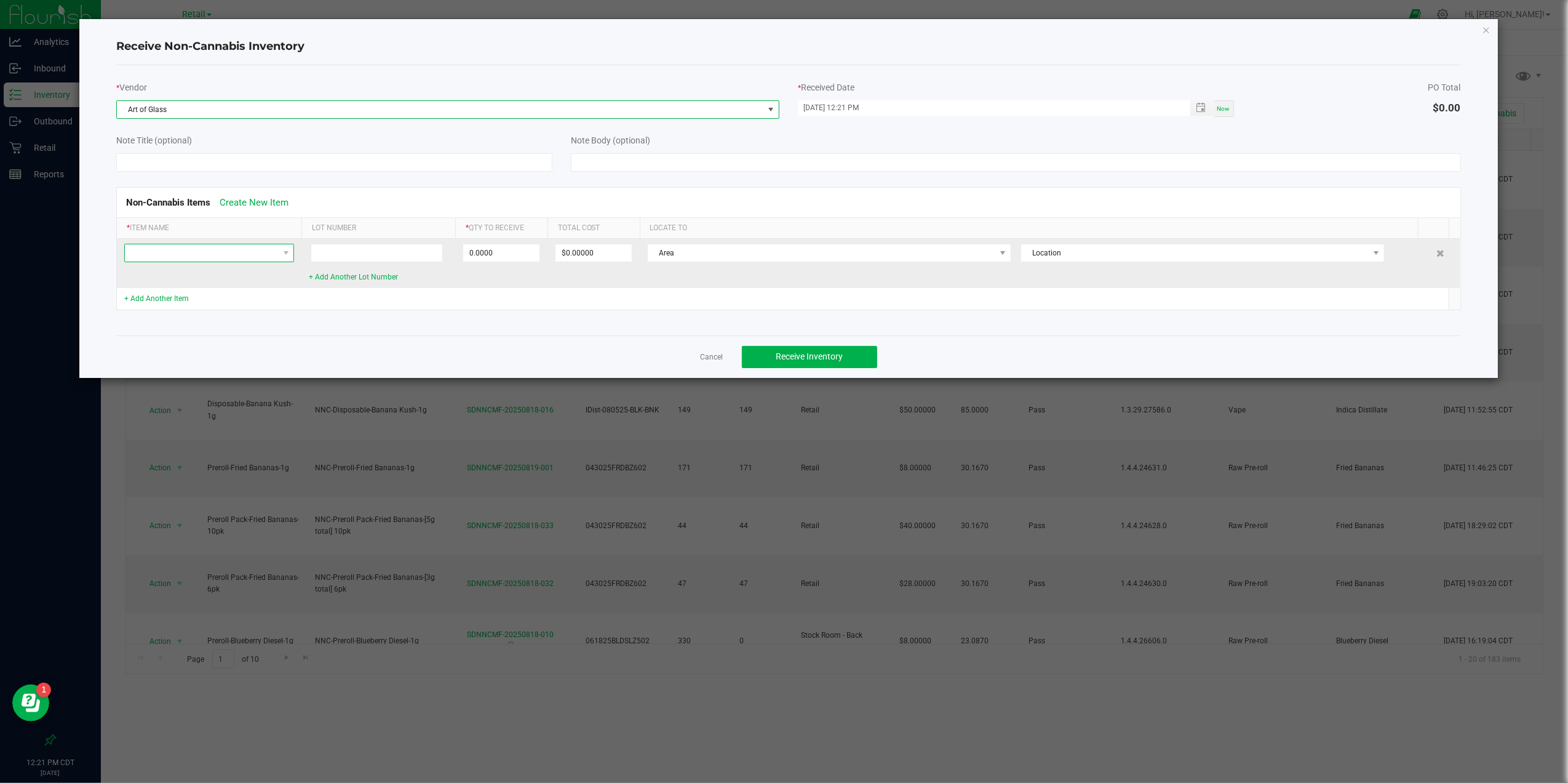
click at [259, 257] on span at bounding box center [201, 253] width 153 height 17
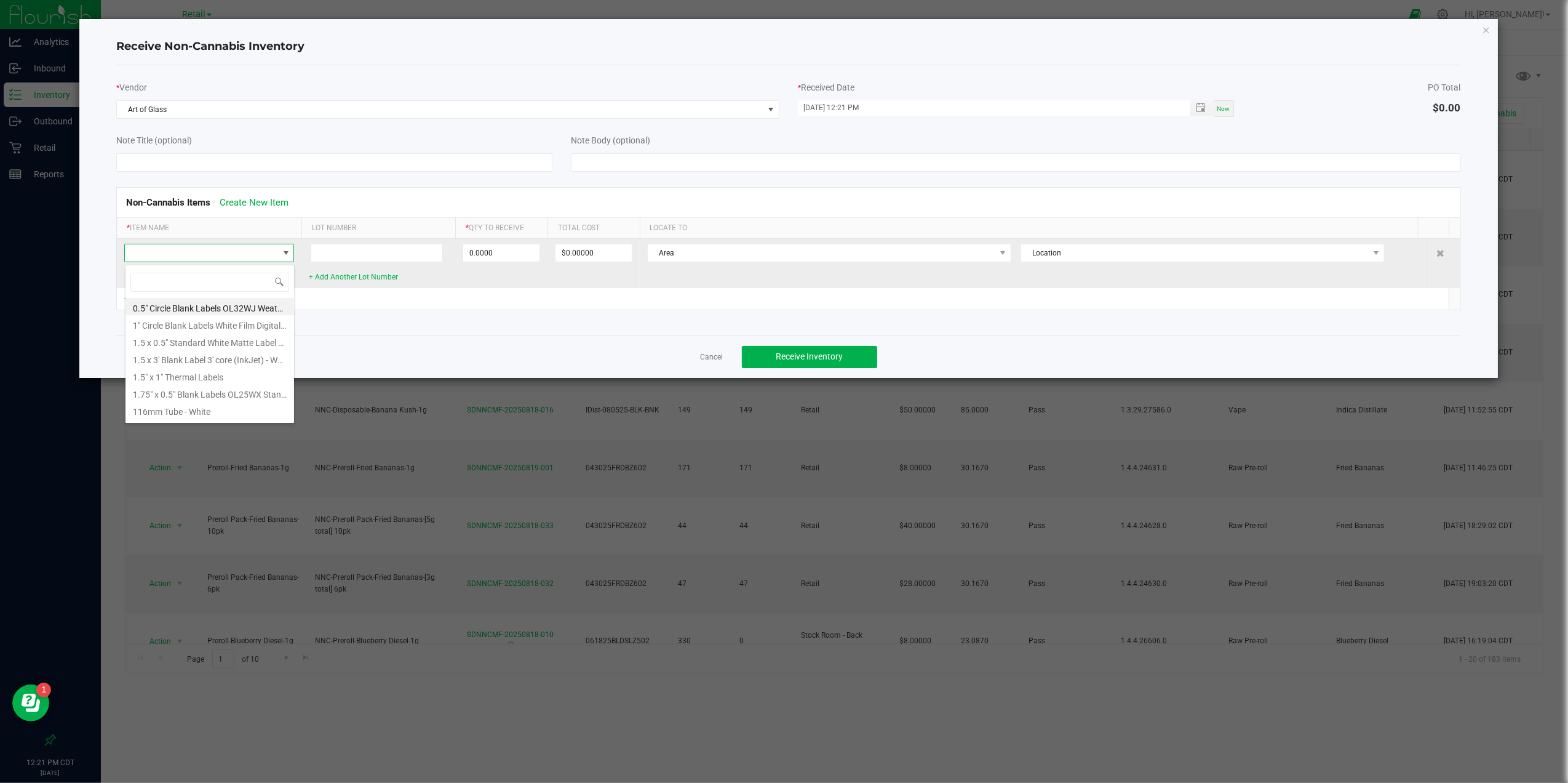
scroll to position [19, 170]
type input "blazer"
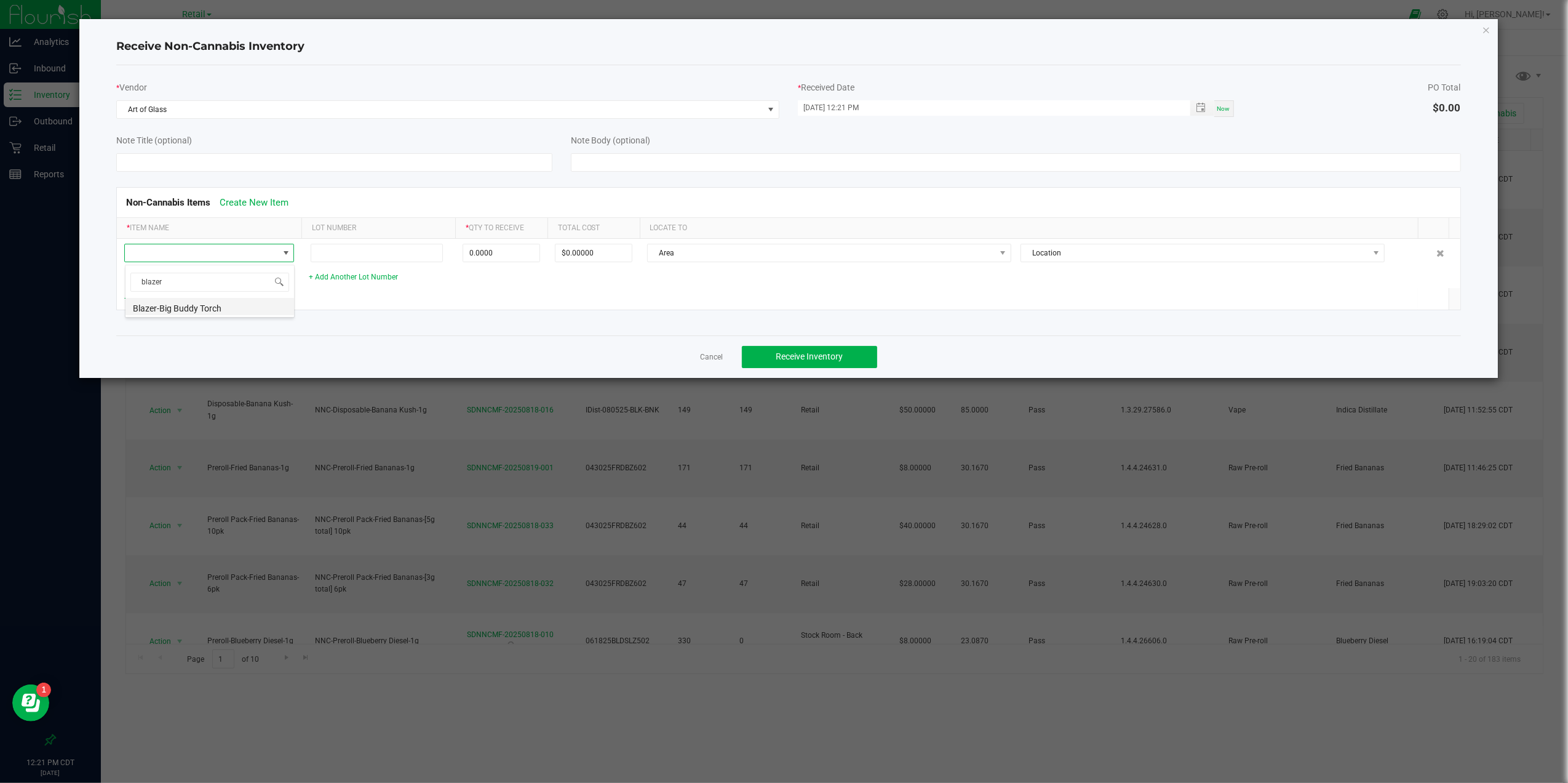
click at [200, 303] on li "Blazer-Big Buddy Torch" at bounding box center [209, 307] width 169 height 17
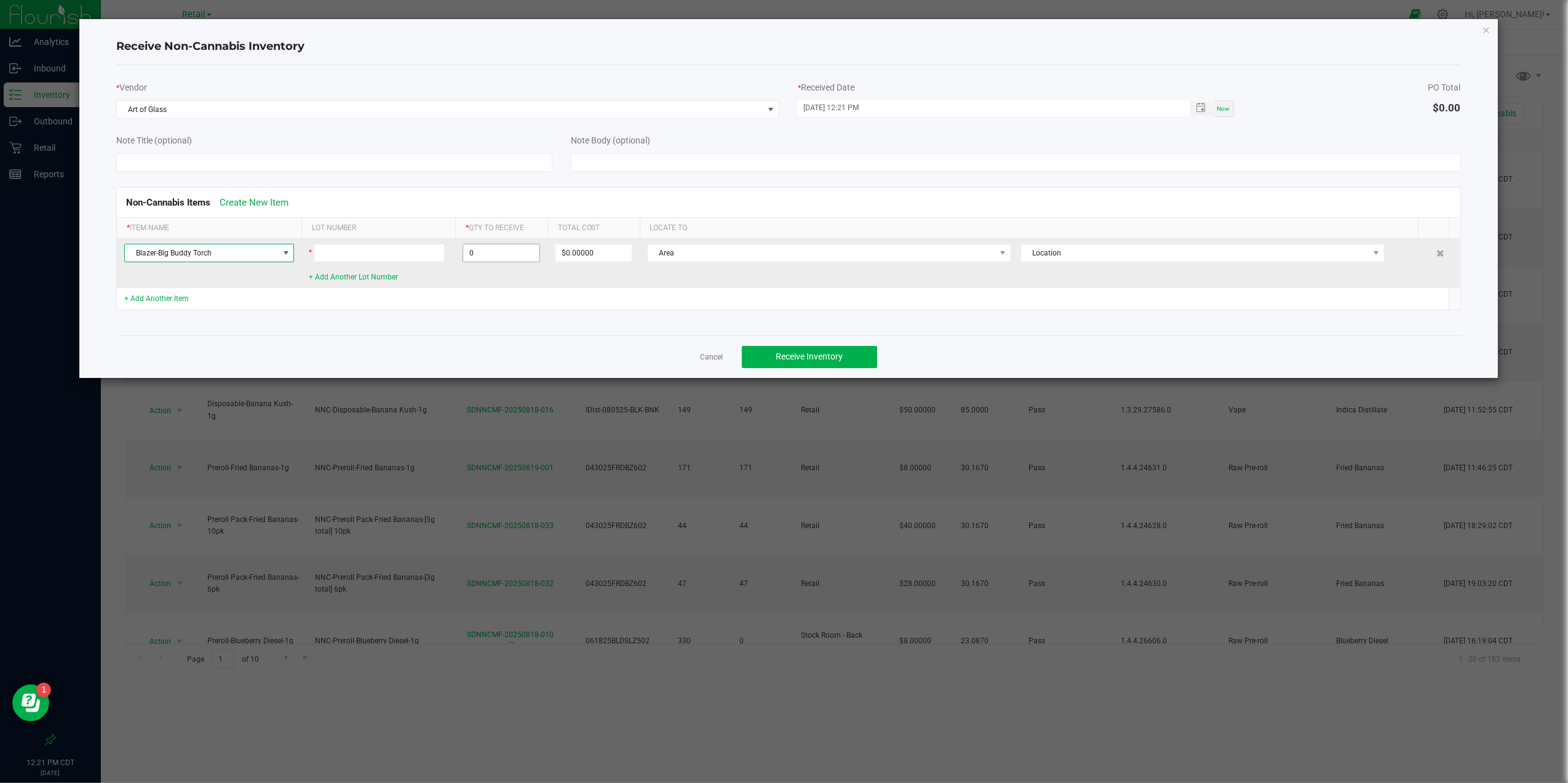
click at [502, 259] on input "0" at bounding box center [501, 253] width 76 height 17
type input "5 ea"
type input "$99.95000"
click at [714, 255] on span "Area" at bounding box center [822, 253] width 348 height 17
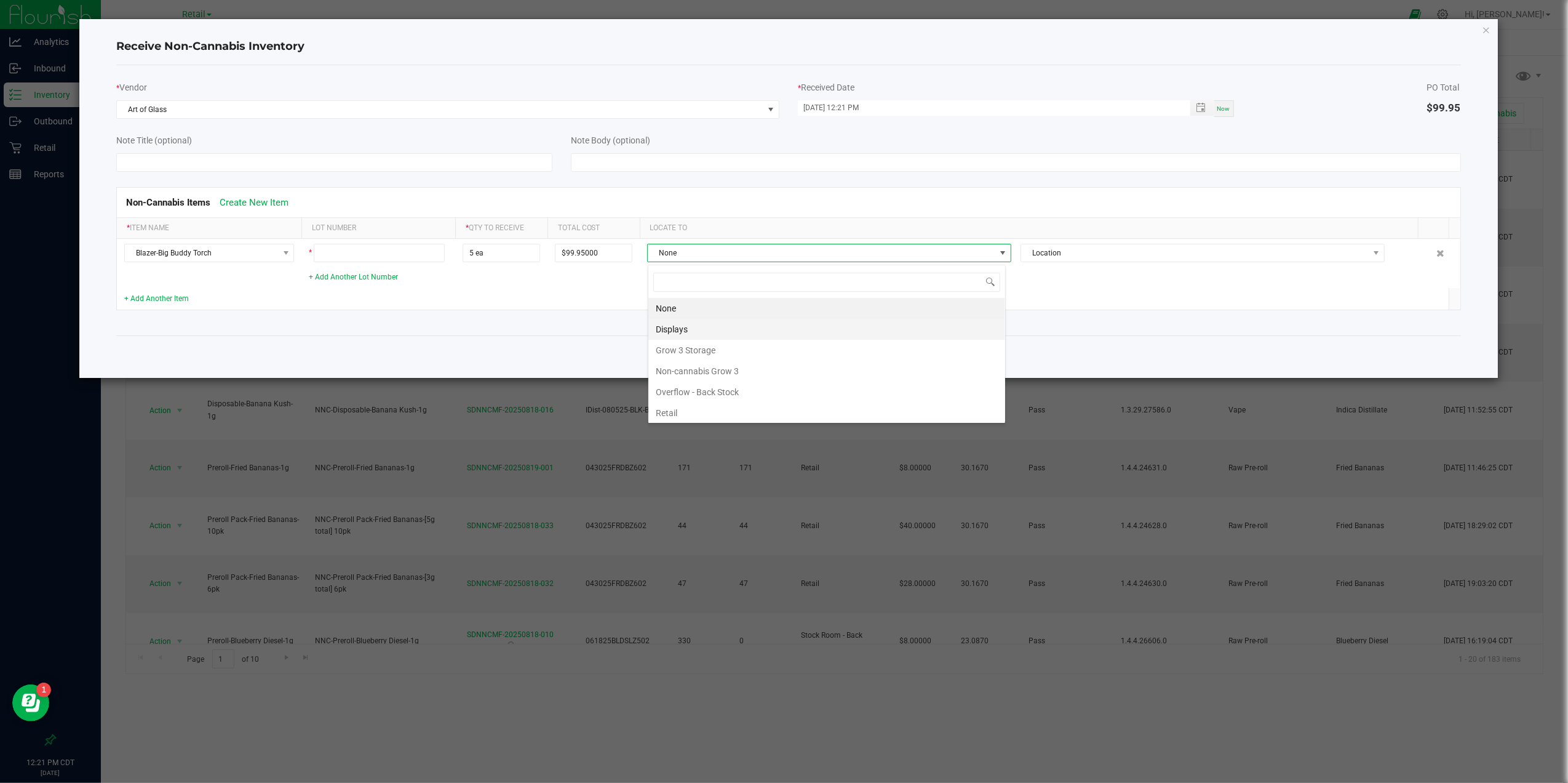
scroll to position [19, 358]
click at [704, 415] on li "Retail" at bounding box center [827, 413] width 357 height 21
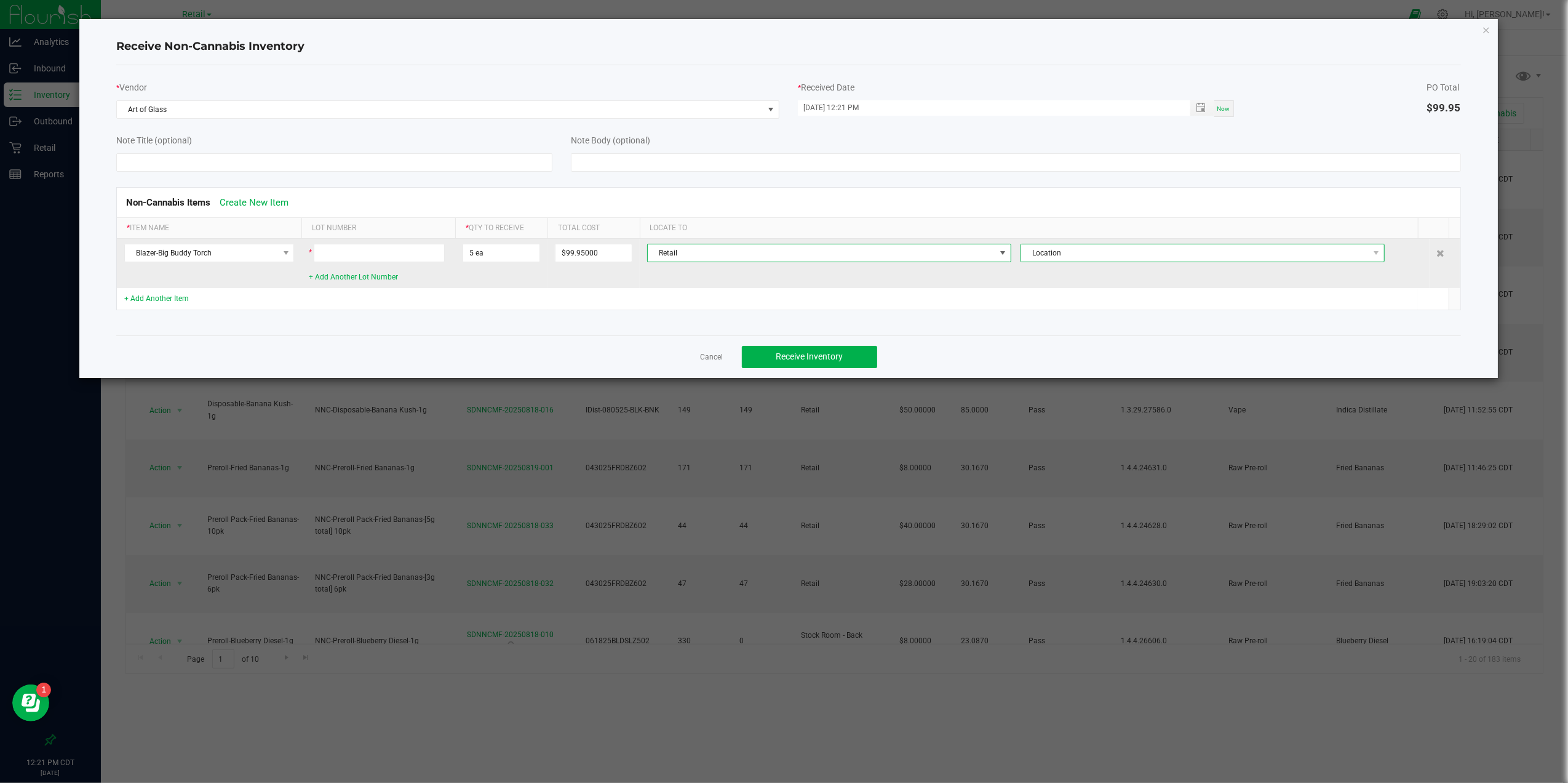
click at [1250, 252] on span "Location" at bounding box center [1195, 253] width 348 height 17
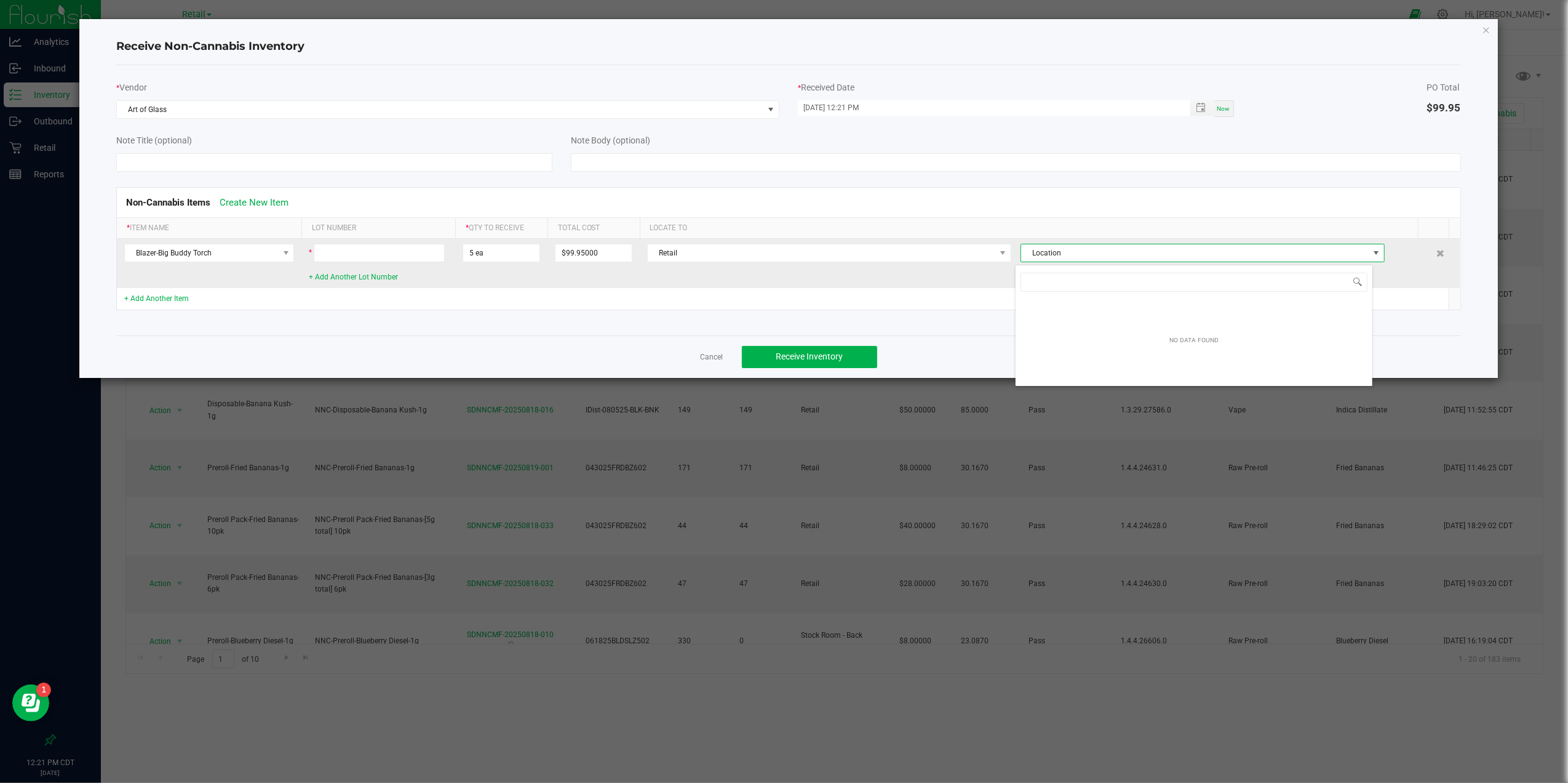
click at [1250, 252] on span "Location" at bounding box center [1195, 253] width 348 height 17
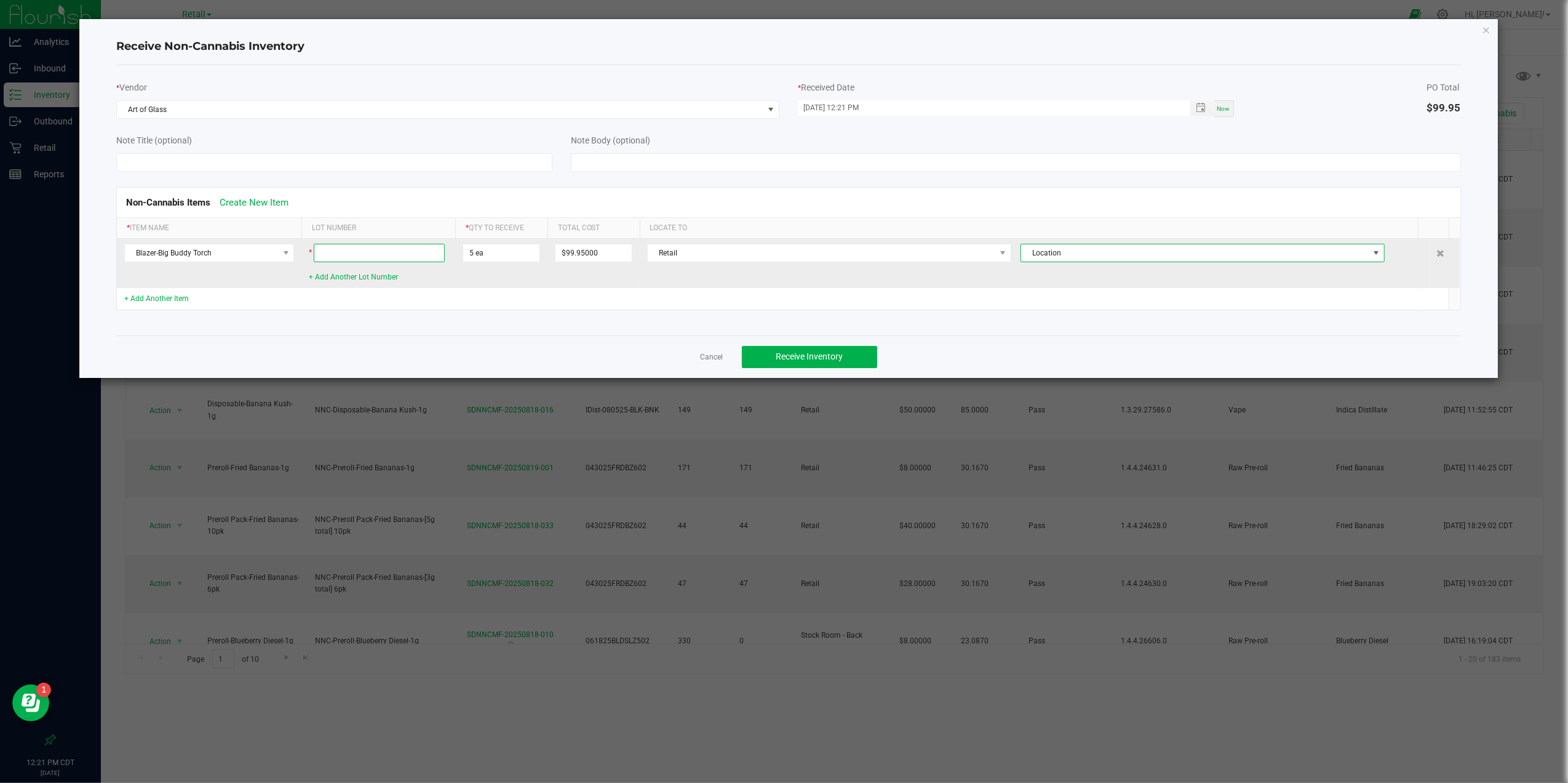
click at [406, 258] on input at bounding box center [379, 253] width 131 height 19
type input "0"
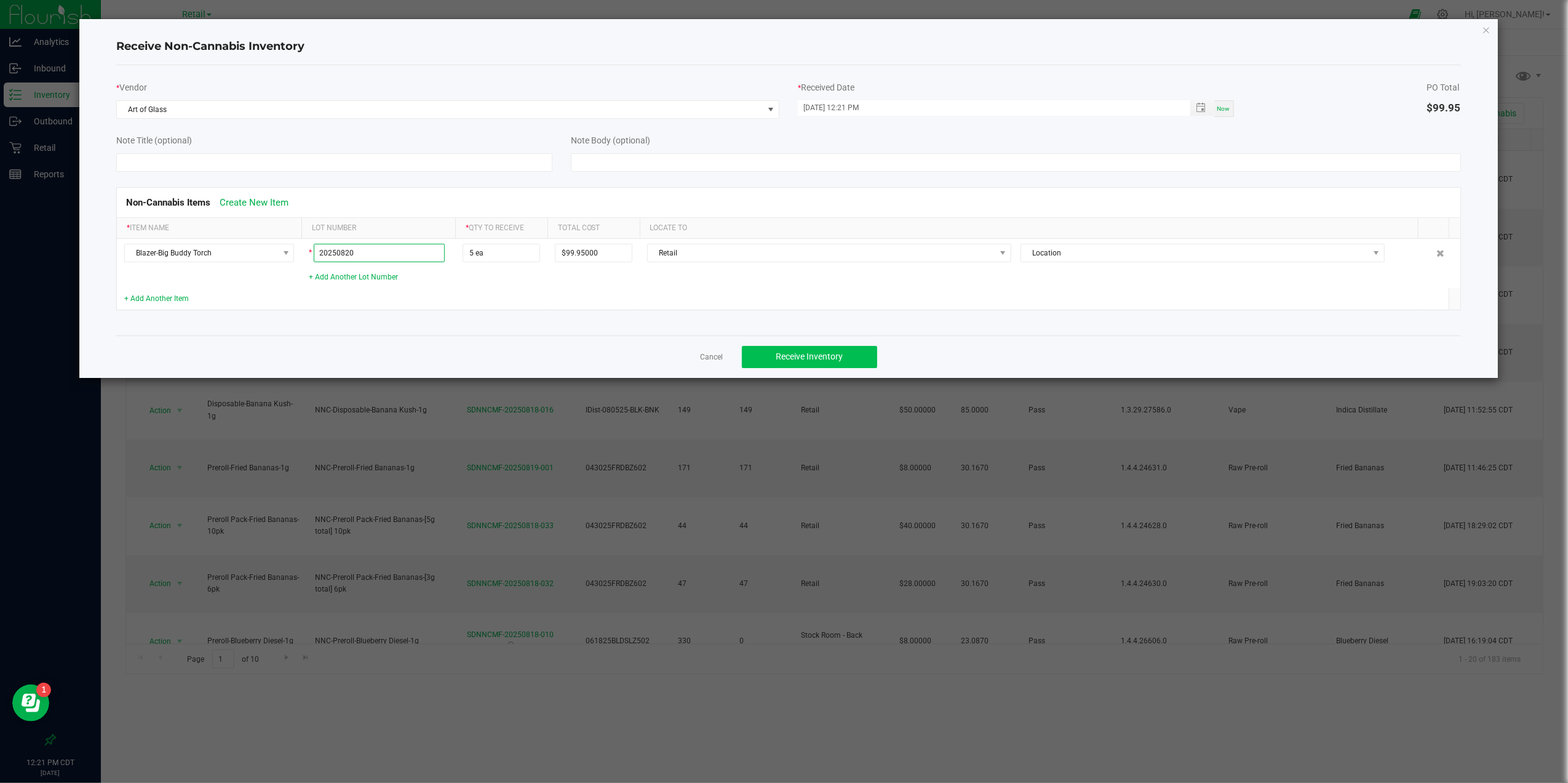
type input "20250820"
click at [827, 360] on span "Receive Inventory" at bounding box center [809, 357] width 67 height 10
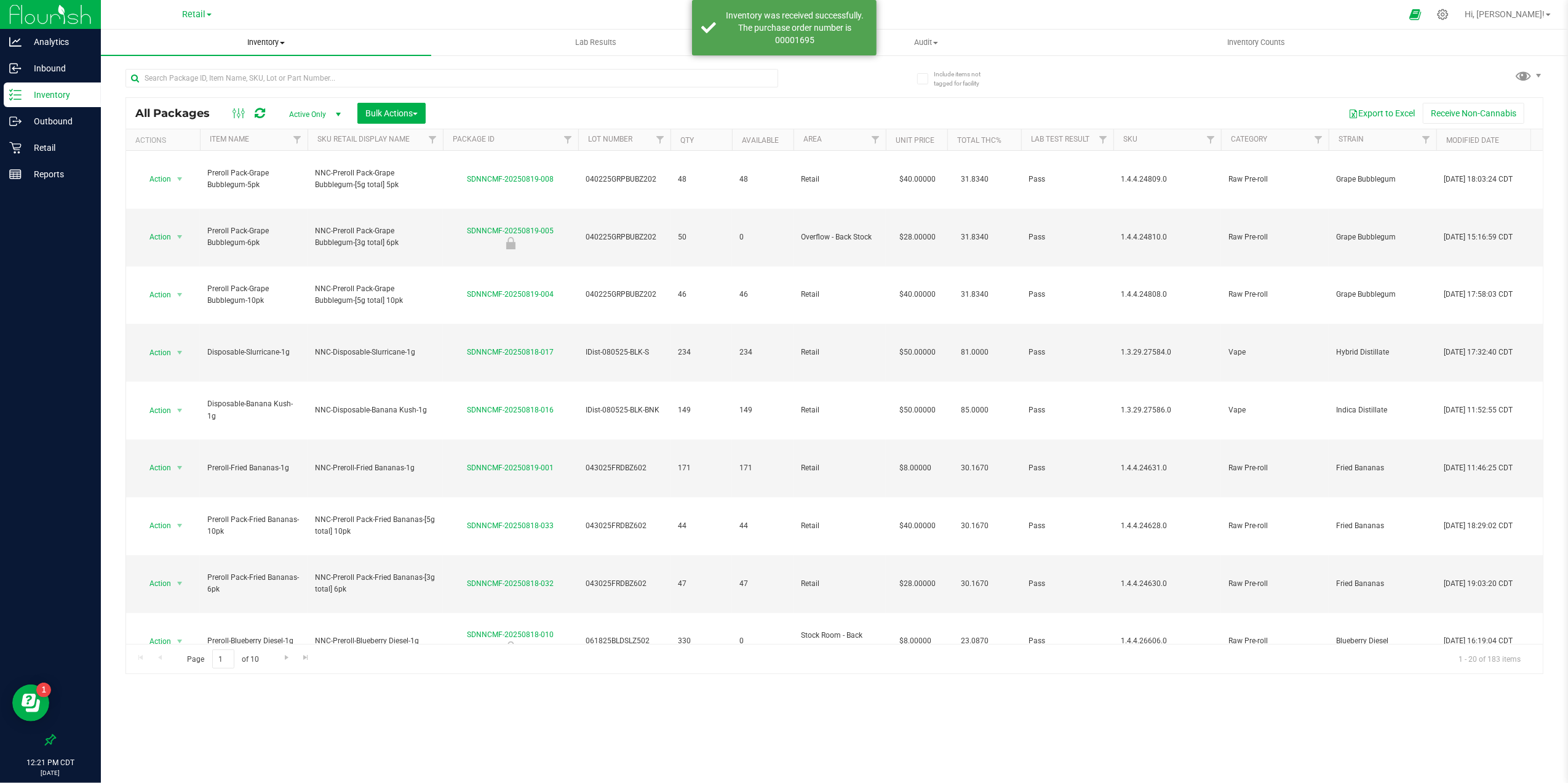
click at [269, 43] on span "Inventory" at bounding box center [266, 43] width 331 height 11
click at [183, 88] on li "All inventory" at bounding box center [266, 89] width 331 height 15
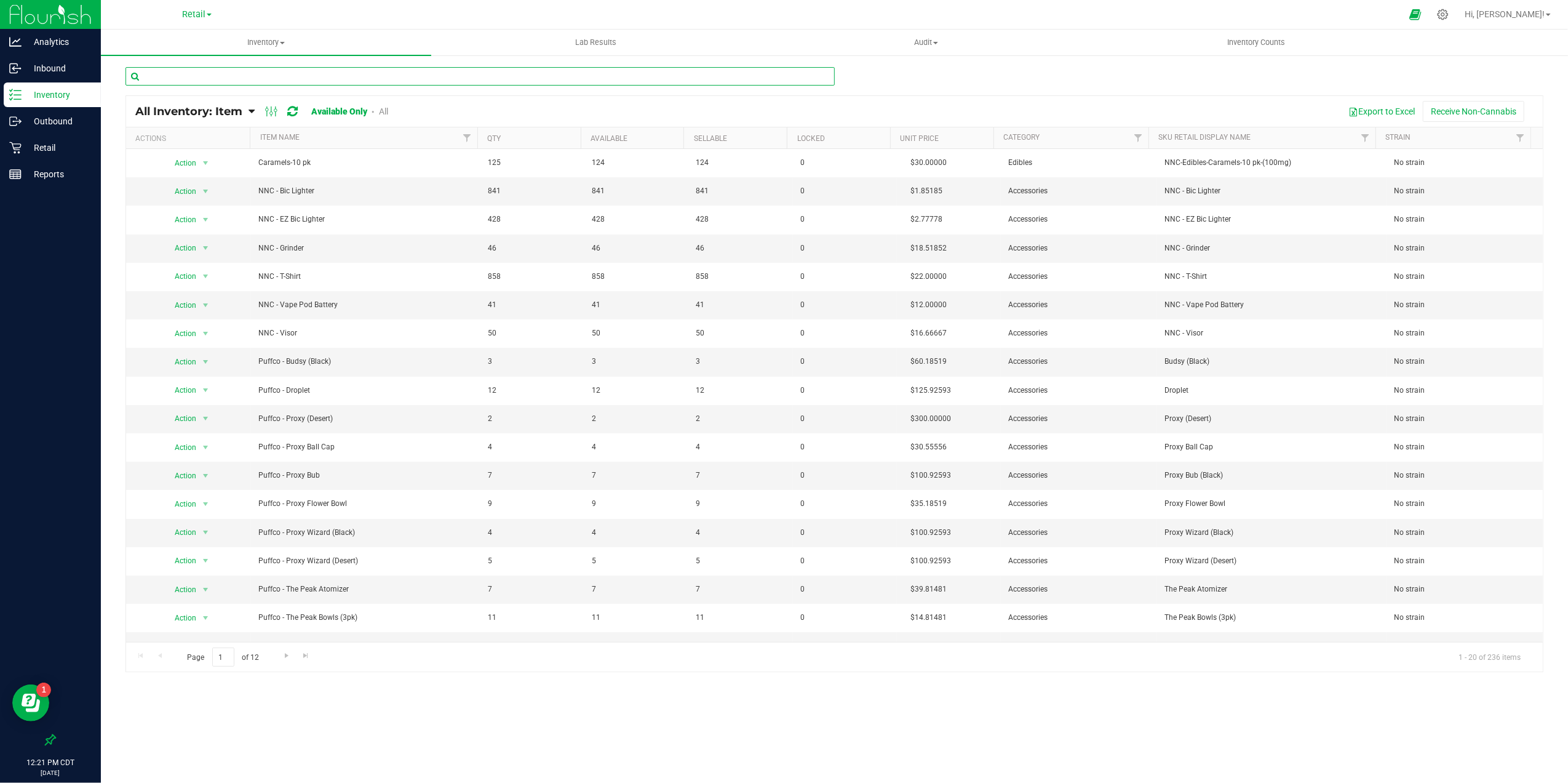
click at [231, 75] on input "text" at bounding box center [480, 77] width 709 height 19
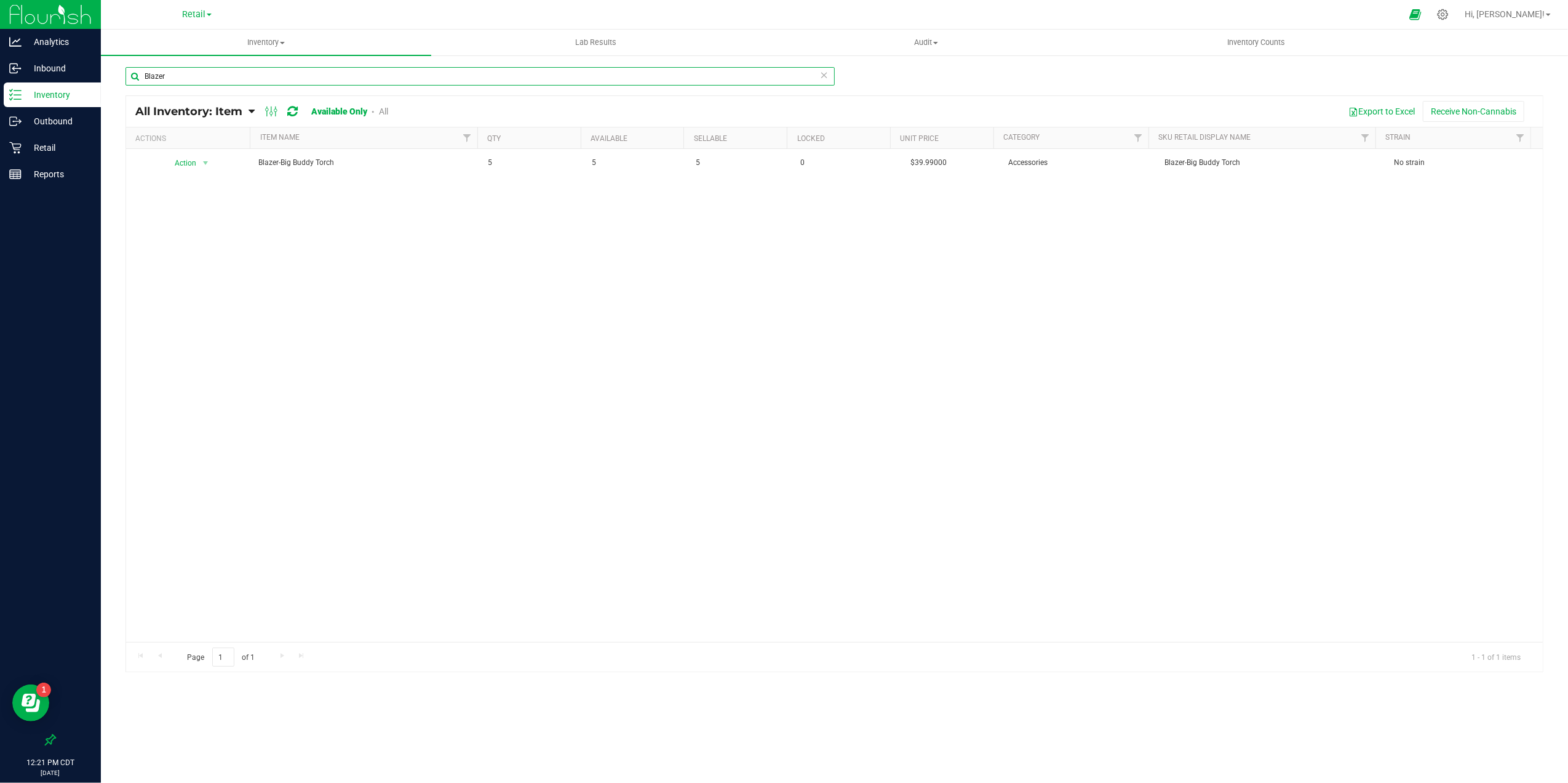
type input "Blazer"
click at [825, 74] on icon at bounding box center [824, 75] width 9 height 15
